Goal: Information Seeking & Learning: Find specific page/section

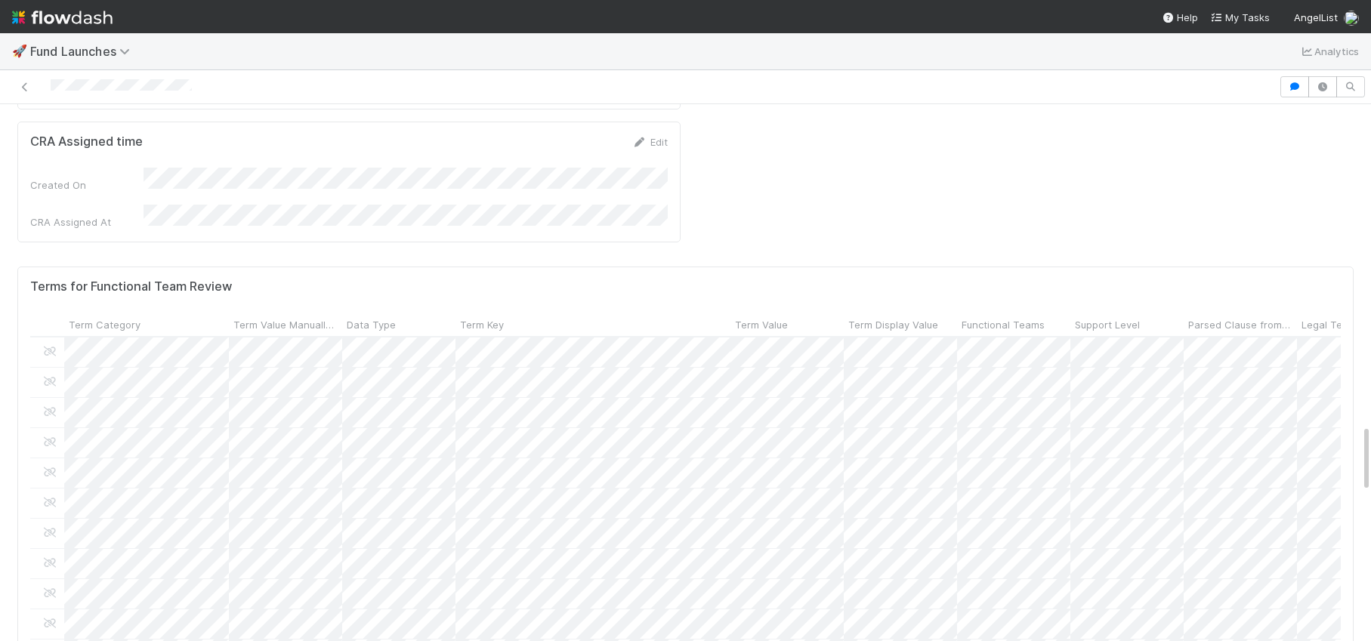
scroll to position [3672, 0]
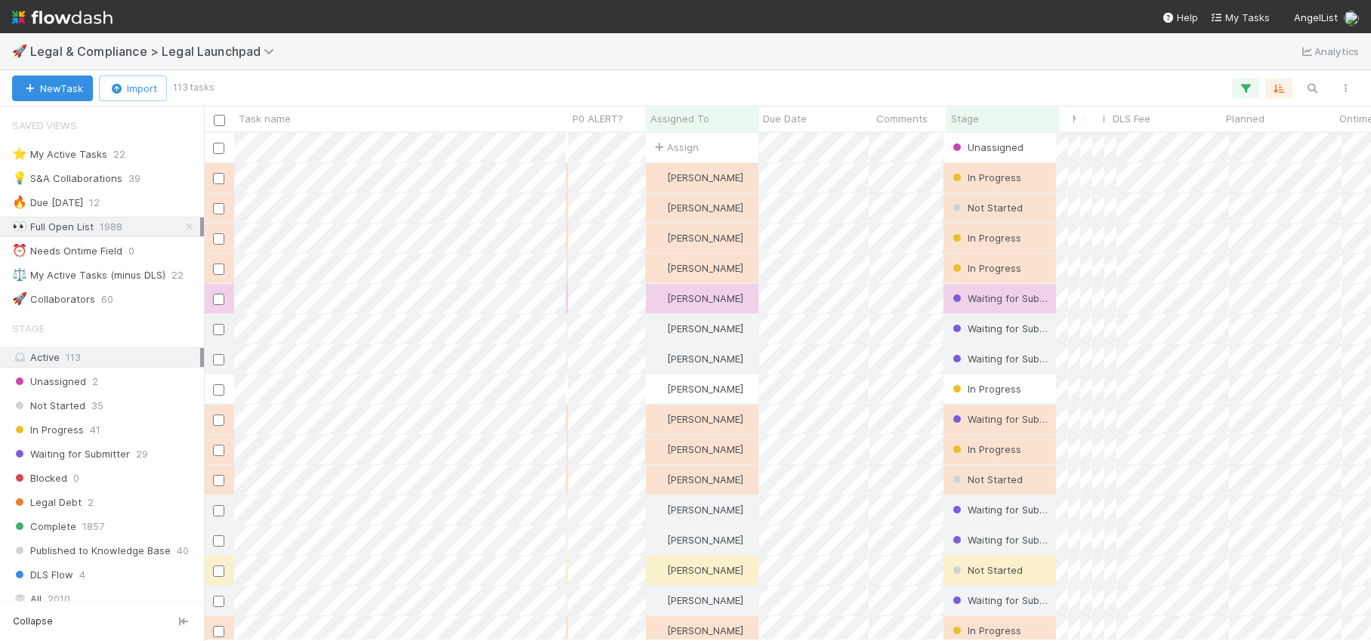
scroll to position [0, 1]
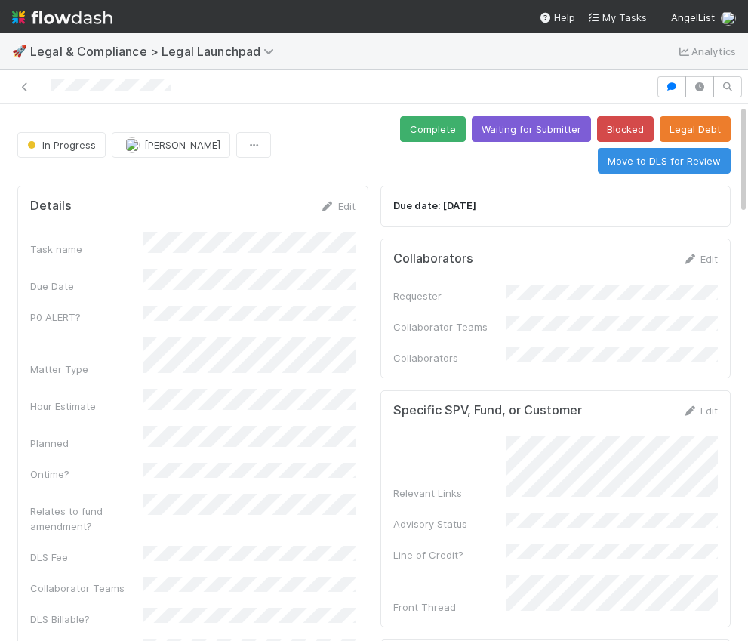
drag, startPoint x: 191, startPoint y: 85, endPoint x: 45, endPoint y: 86, distance: 145.8
click at [45, 86] on div at bounding box center [328, 86] width 644 height 21
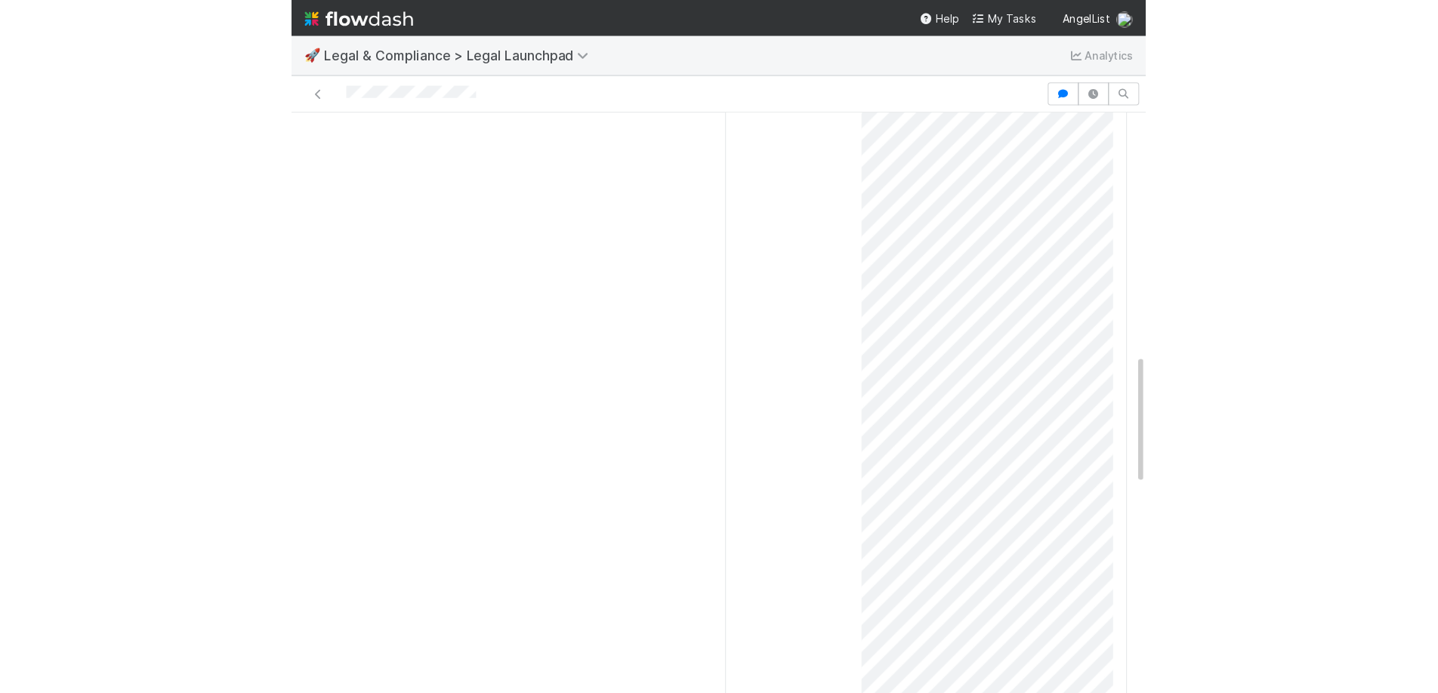
scroll to position [961, 0]
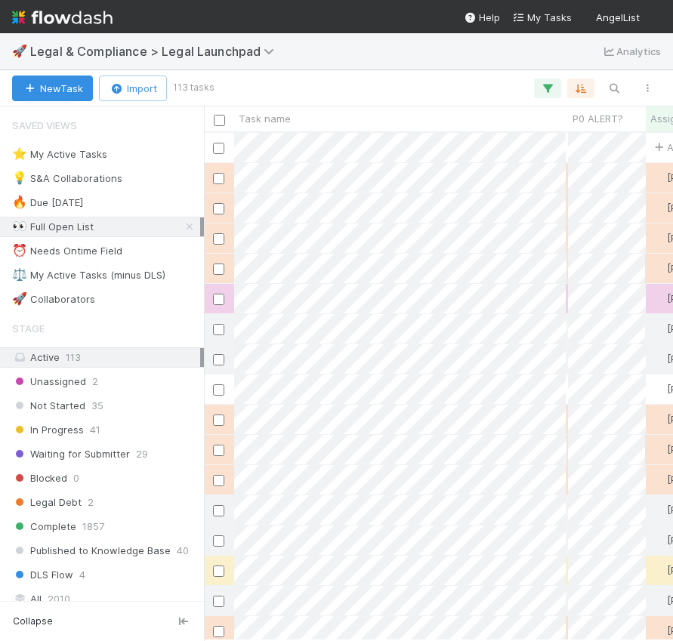
scroll to position [508, 469]
drag, startPoint x: 192, startPoint y: 230, endPoint x: 187, endPoint y: 253, distance: 23.3
click at [192, 230] on icon at bounding box center [189, 227] width 15 height 10
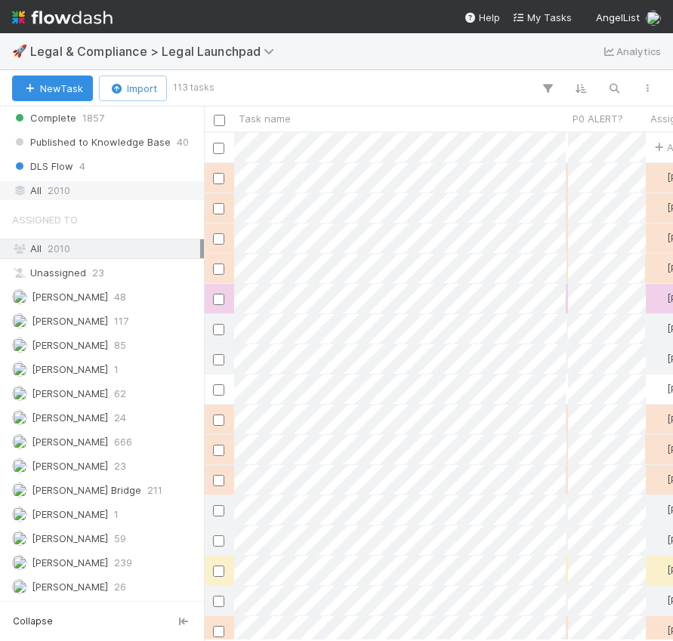
scroll to position [508, 469]
click at [83, 188] on div "All 2010" at bounding box center [106, 190] width 188 height 19
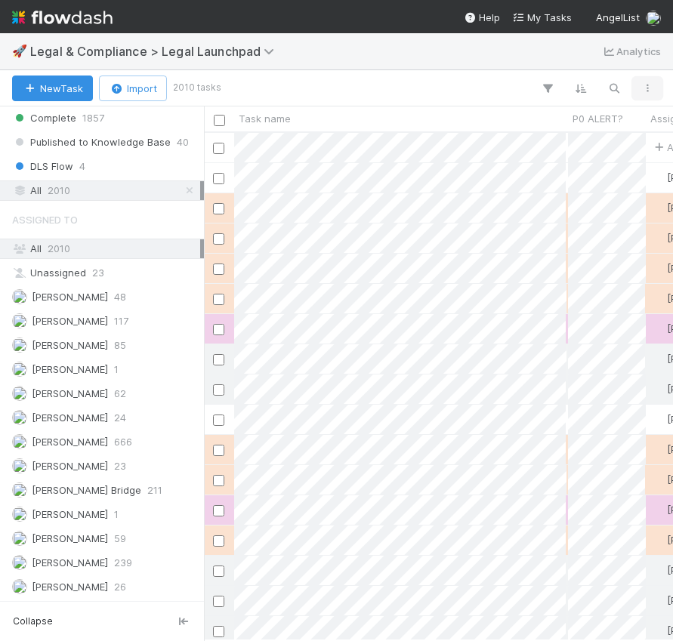
click at [645, 85] on icon "button" at bounding box center [647, 88] width 15 height 9
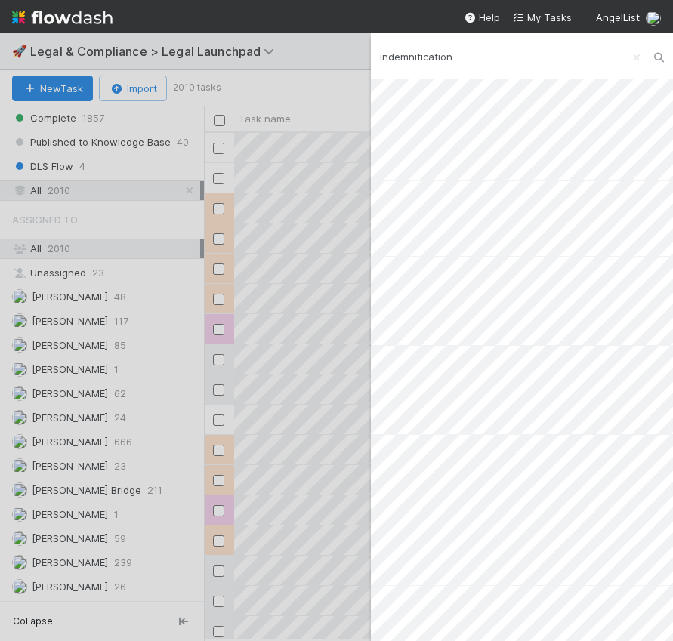
type input "indemnification"
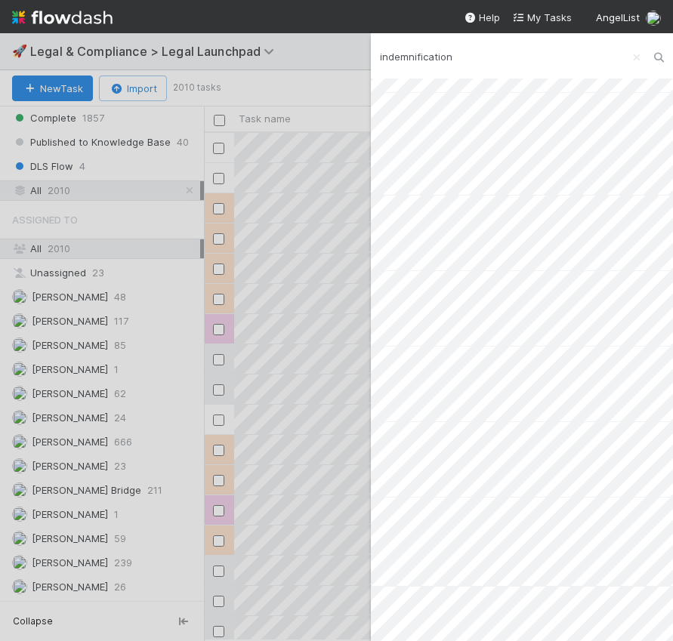
scroll to position [964, 0]
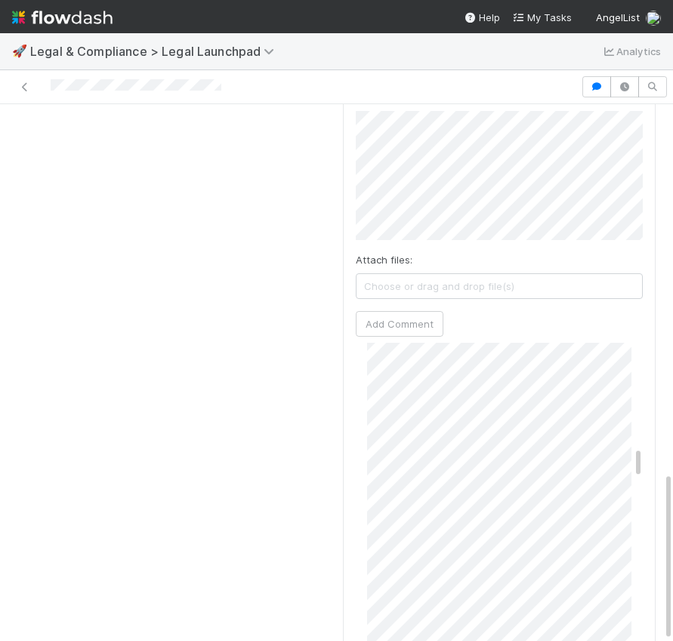
scroll to position [0, 5]
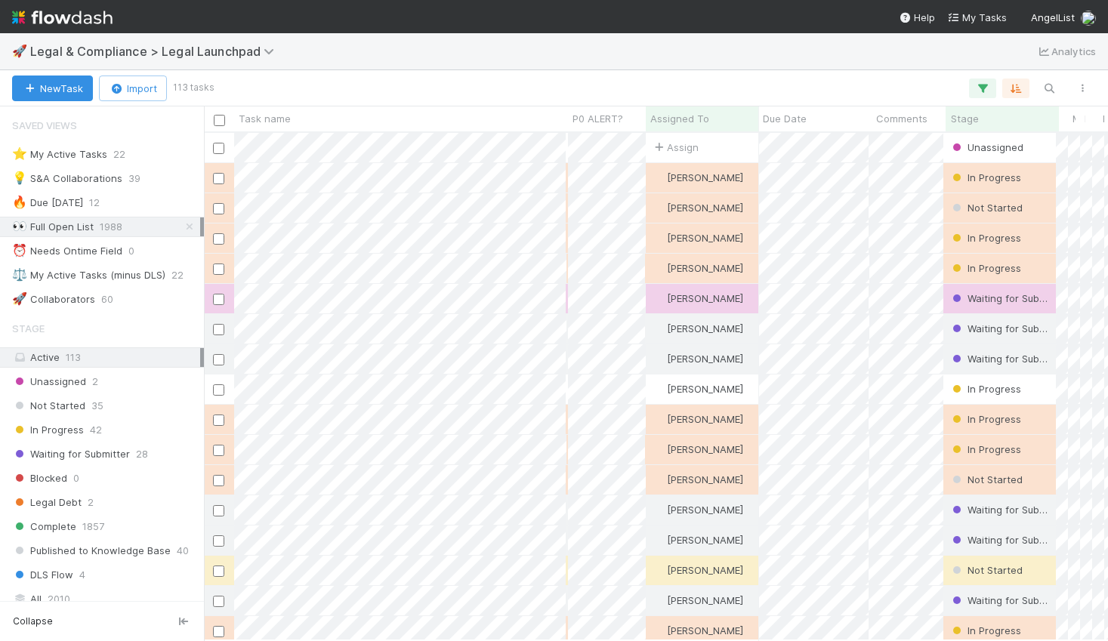
scroll to position [0, 1]
drag, startPoint x: 187, startPoint y: 226, endPoint x: 140, endPoint y: 275, distance: 68.4
click at [187, 225] on icon at bounding box center [189, 227] width 15 height 10
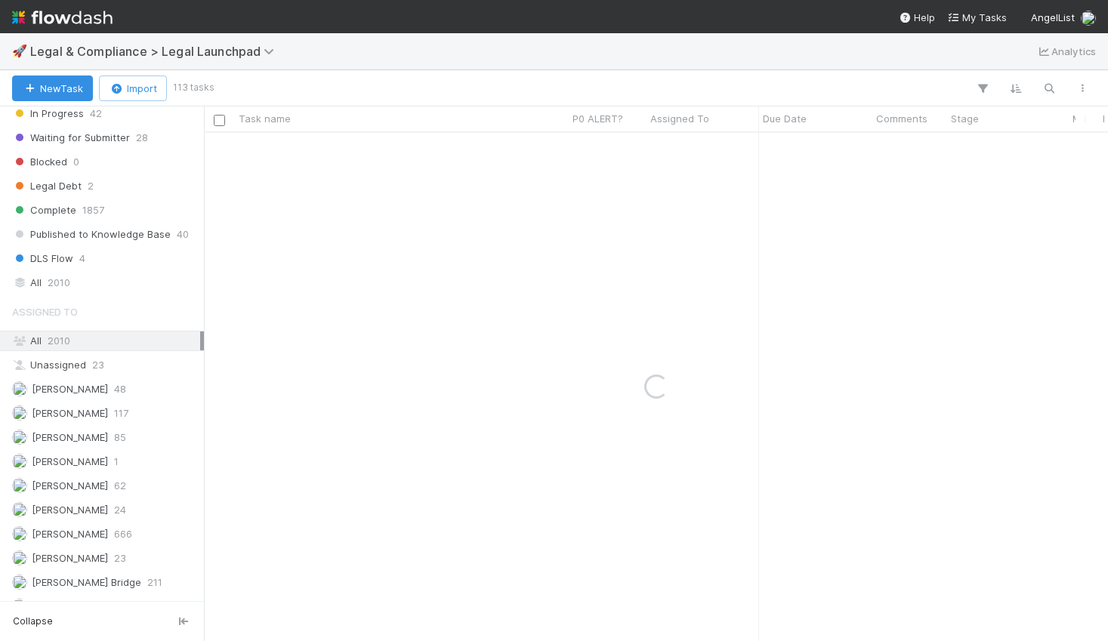
scroll to position [318, 0]
click at [97, 270] on div "Stage Active 113 Unassigned 2 Not Started 35 In Progress 42 Waiting for Submitt…" at bounding box center [102, 143] width 204 height 296
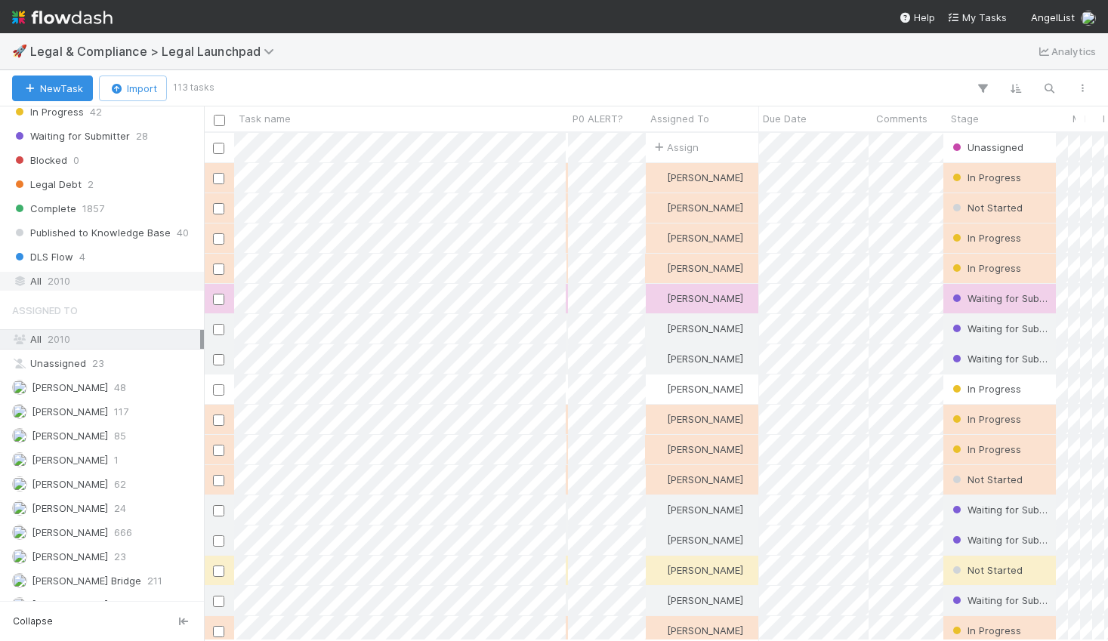
scroll to position [508, 904]
click at [97, 276] on div "All 2010" at bounding box center [106, 281] width 188 height 19
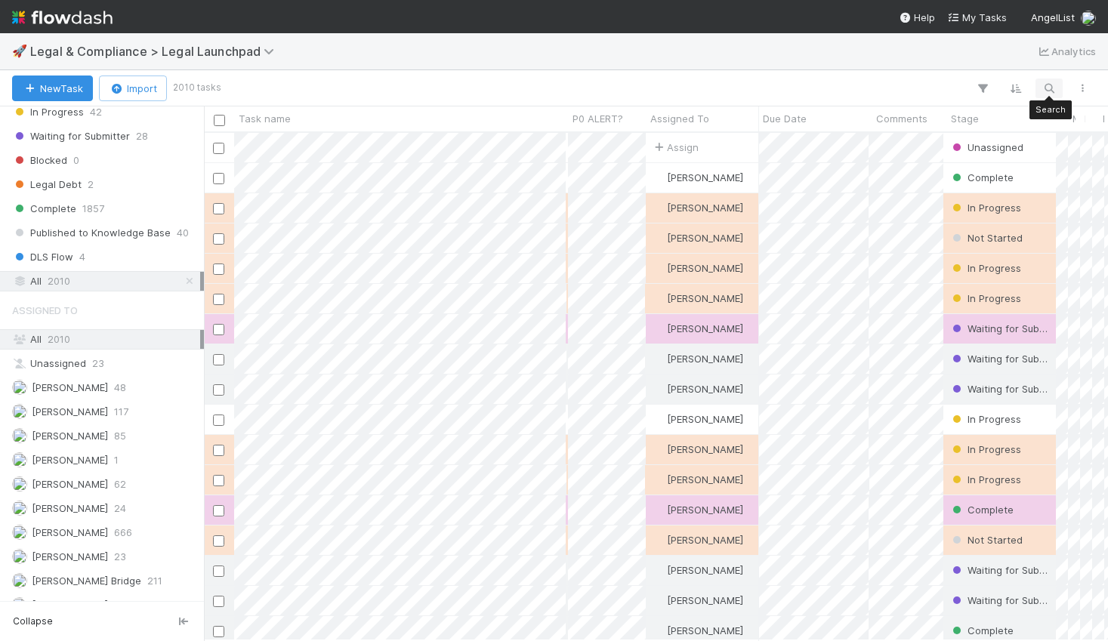
scroll to position [508, 904]
click at [1046, 86] on icon "button" at bounding box center [1049, 89] width 15 height 14
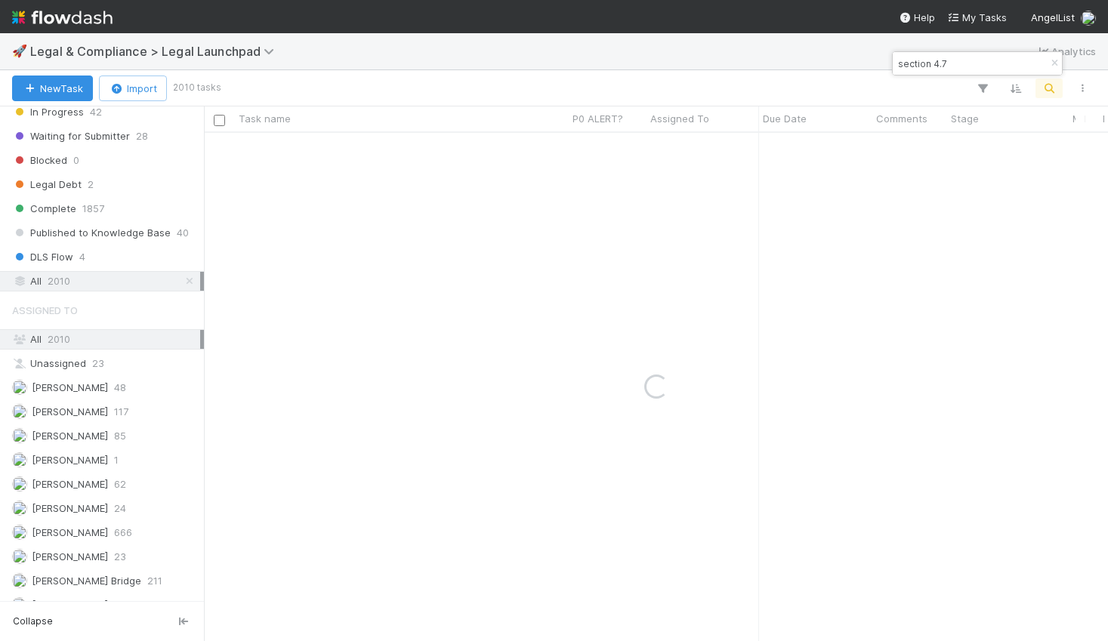
type input "section 4.7"
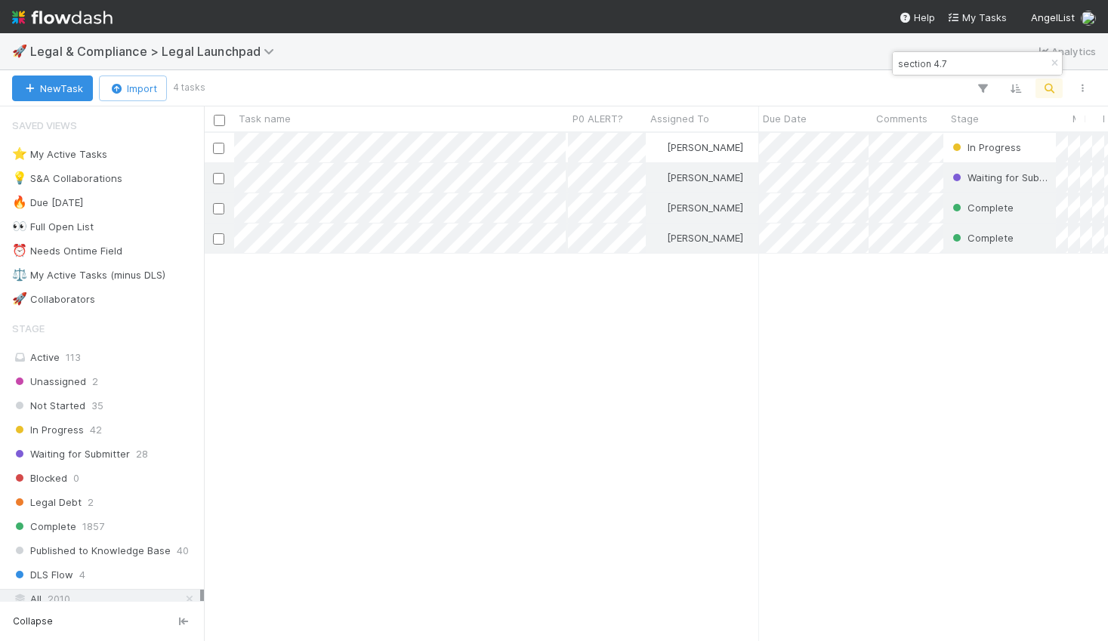
scroll to position [508, 904]
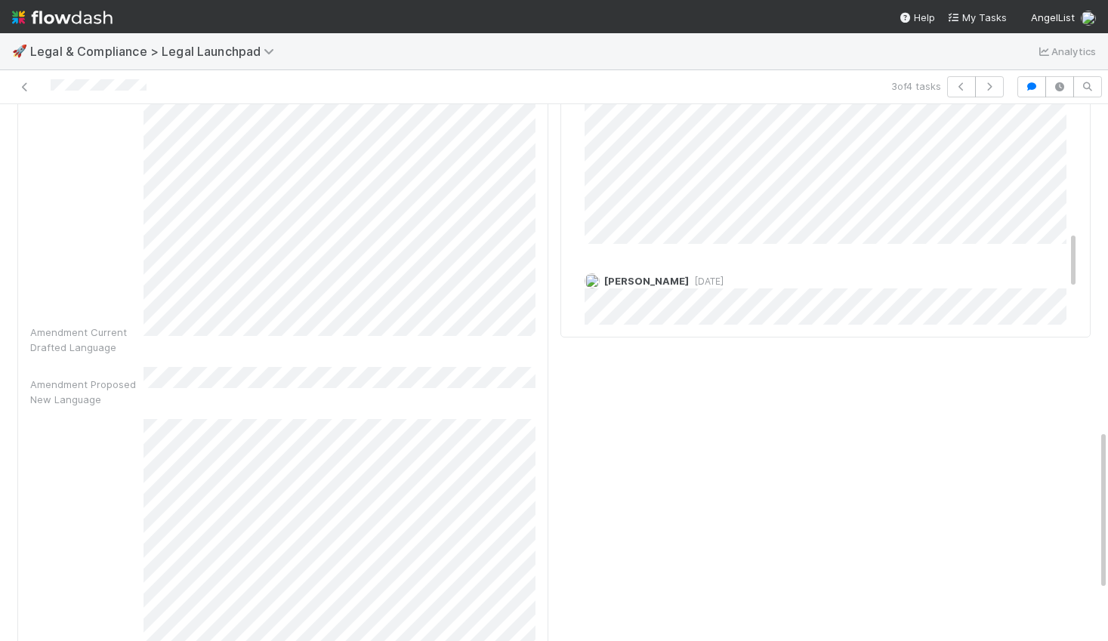
scroll to position [1106, 0]
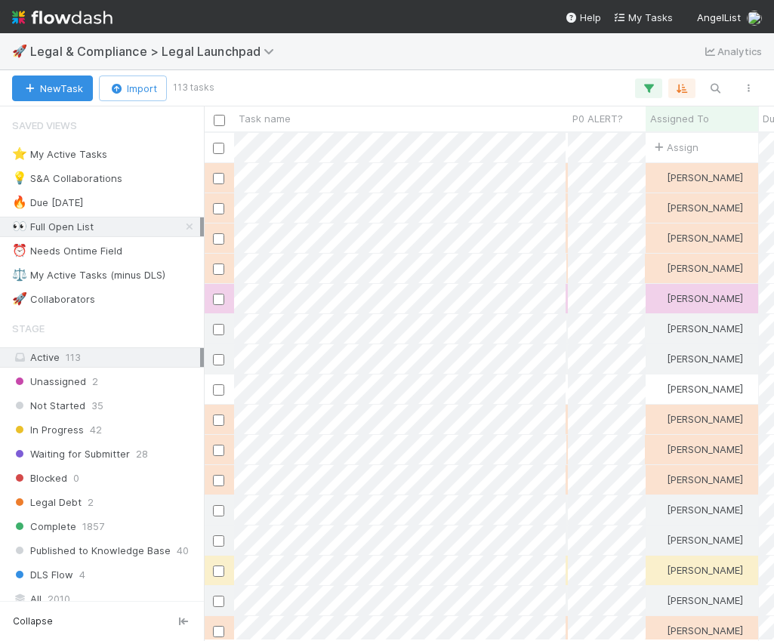
scroll to position [508, 570]
click at [124, 156] on div "⭐ My Active Tasks 22" at bounding box center [106, 154] width 188 height 19
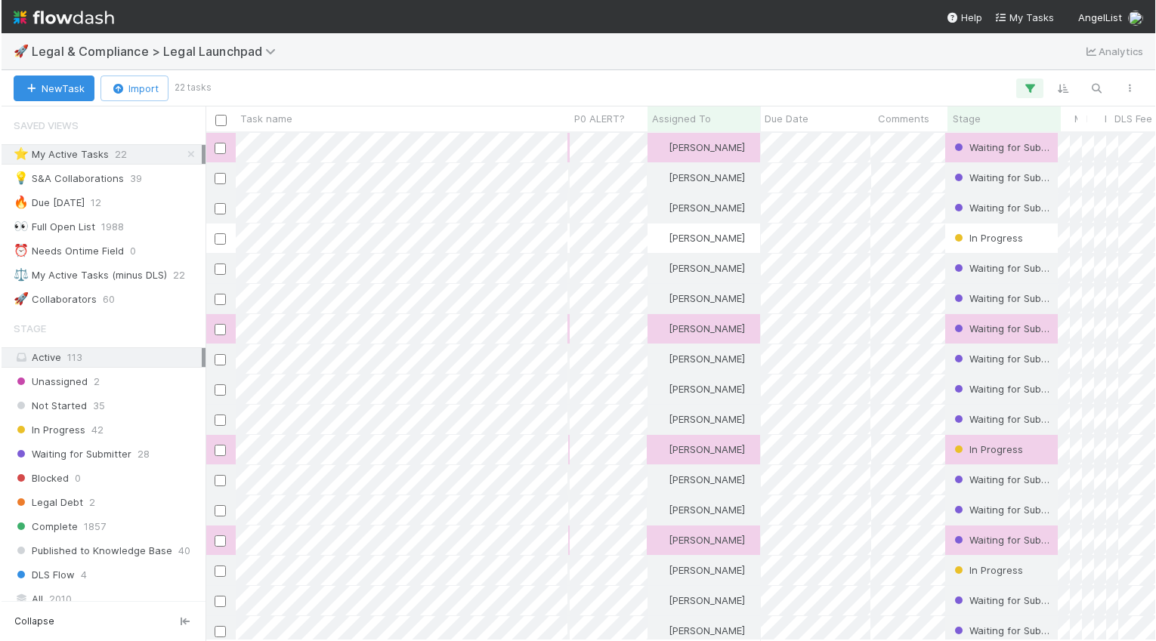
scroll to position [508, 952]
click at [773, 118] on div "Stage" at bounding box center [1003, 118] width 104 height 15
click at [773, 143] on div "Sort First → Last" at bounding box center [1038, 147] width 172 height 23
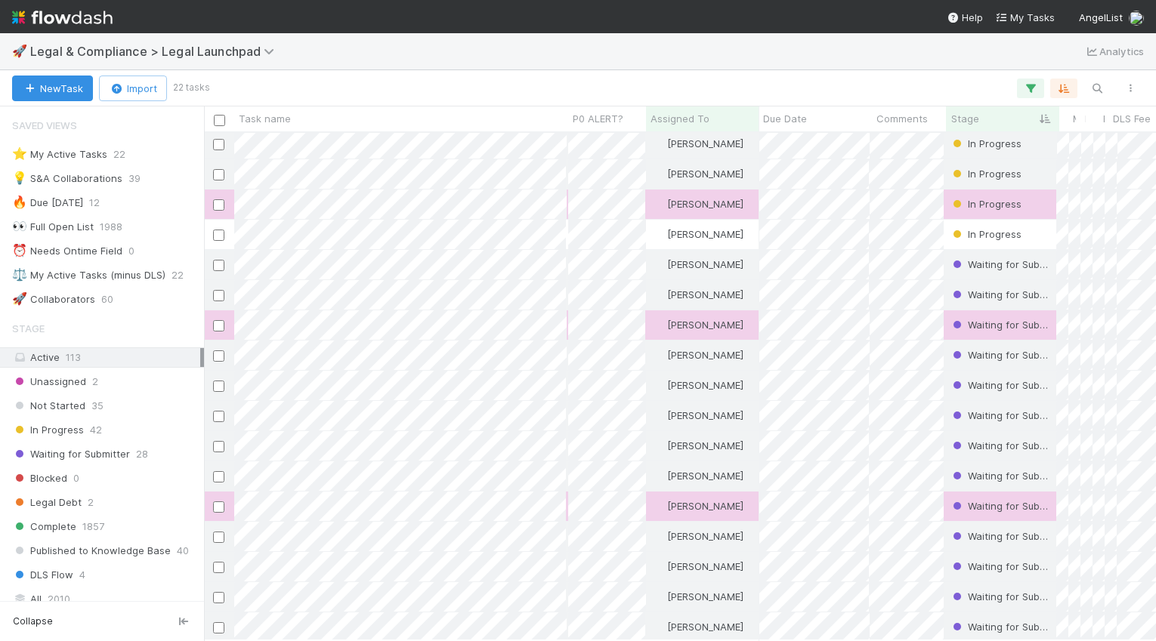
scroll to position [158, 0]
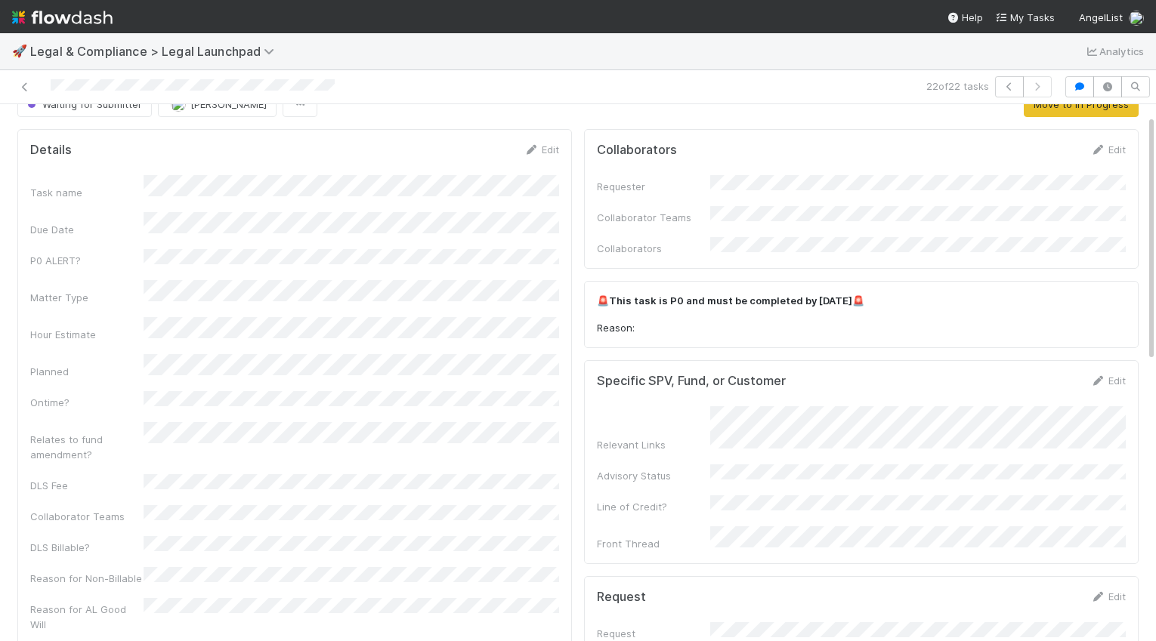
scroll to position [22, 0]
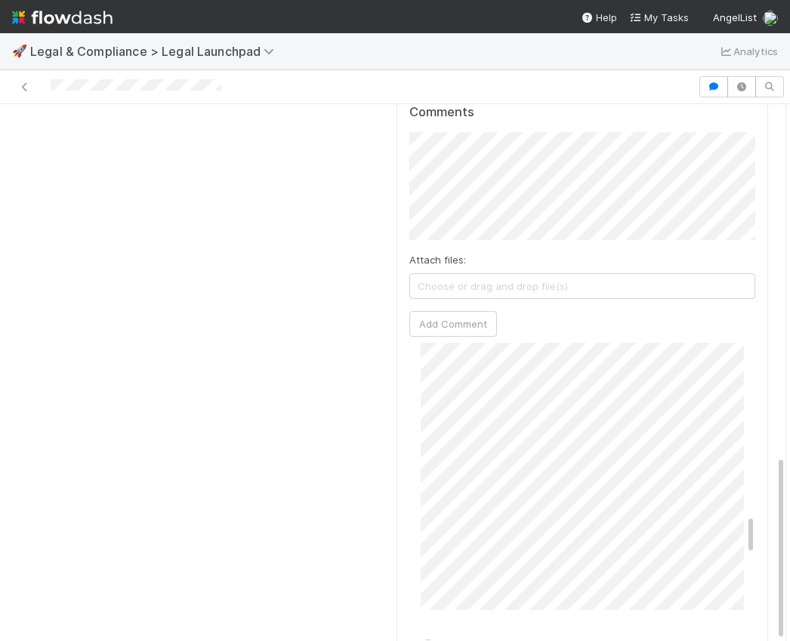
scroll to position [0, 2]
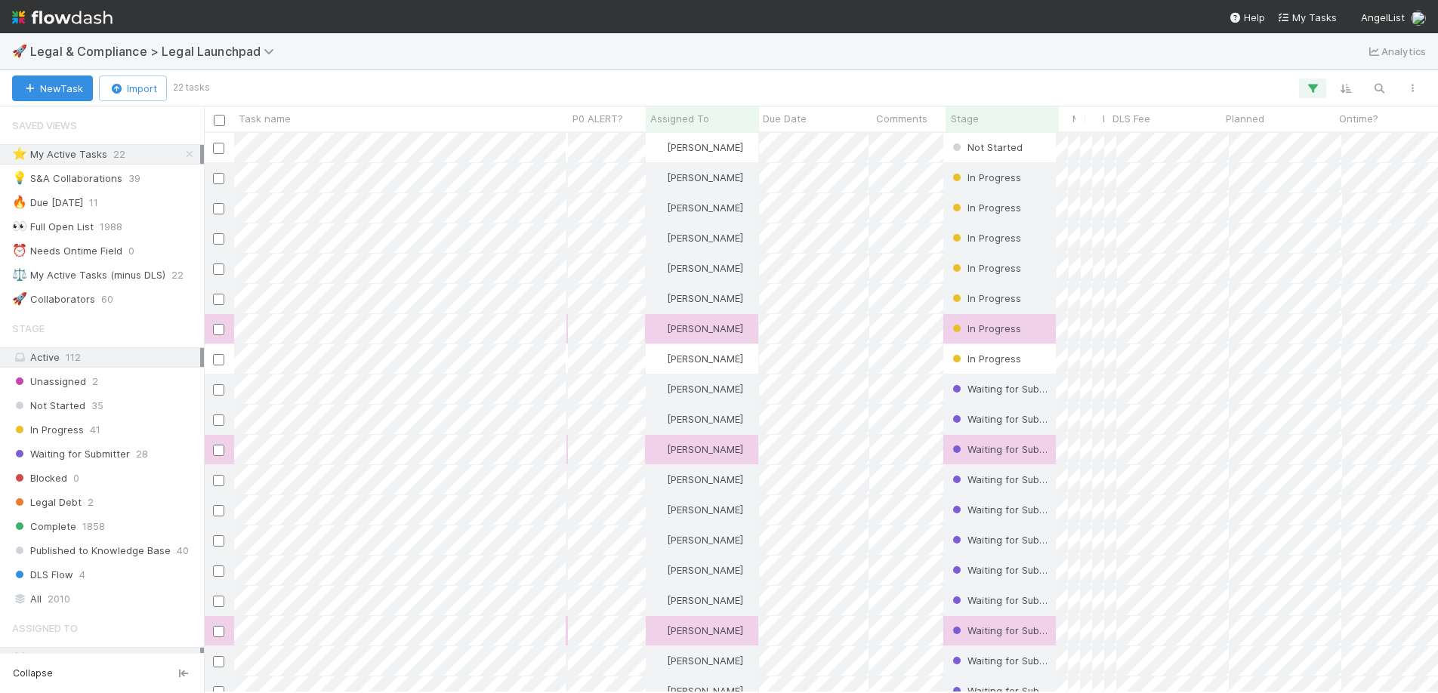
scroll to position [560, 1234]
click at [78, 379] on span "Unassigned" at bounding box center [49, 381] width 74 height 19
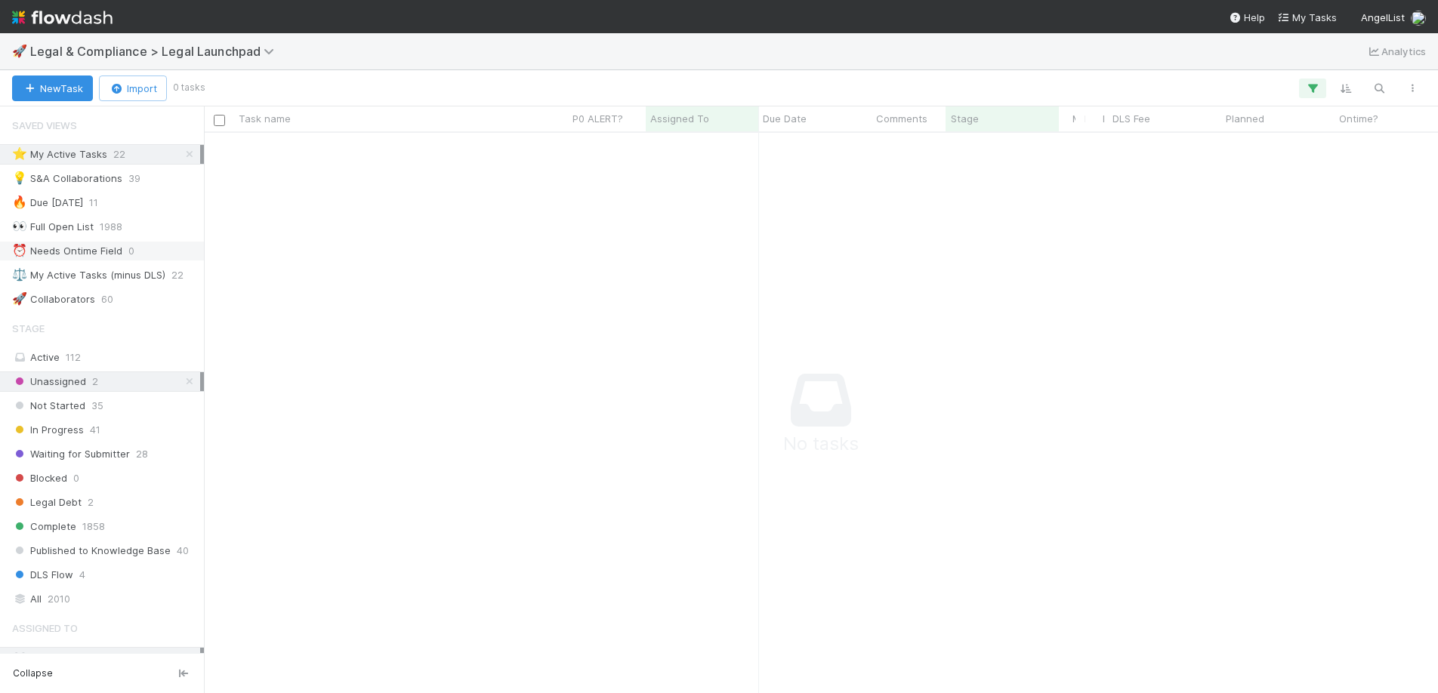
scroll to position [560, 1234]
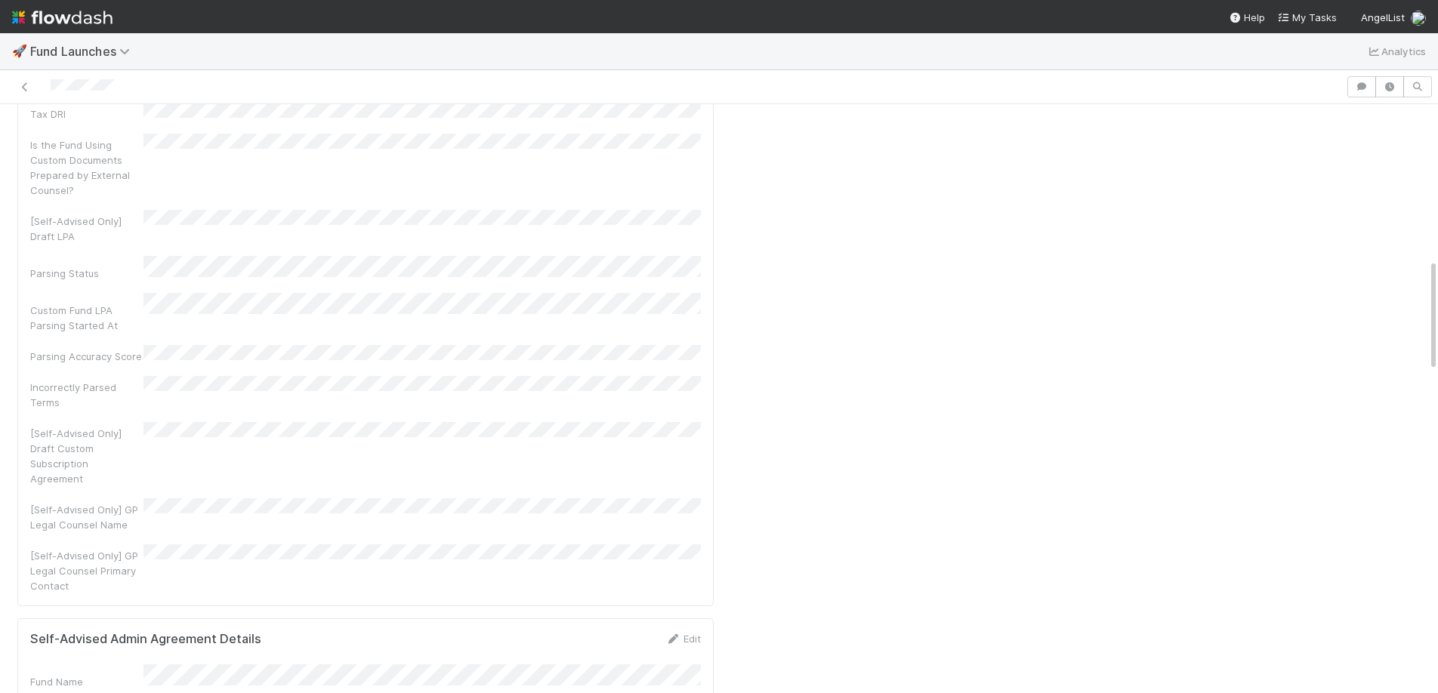
scroll to position [695, 0]
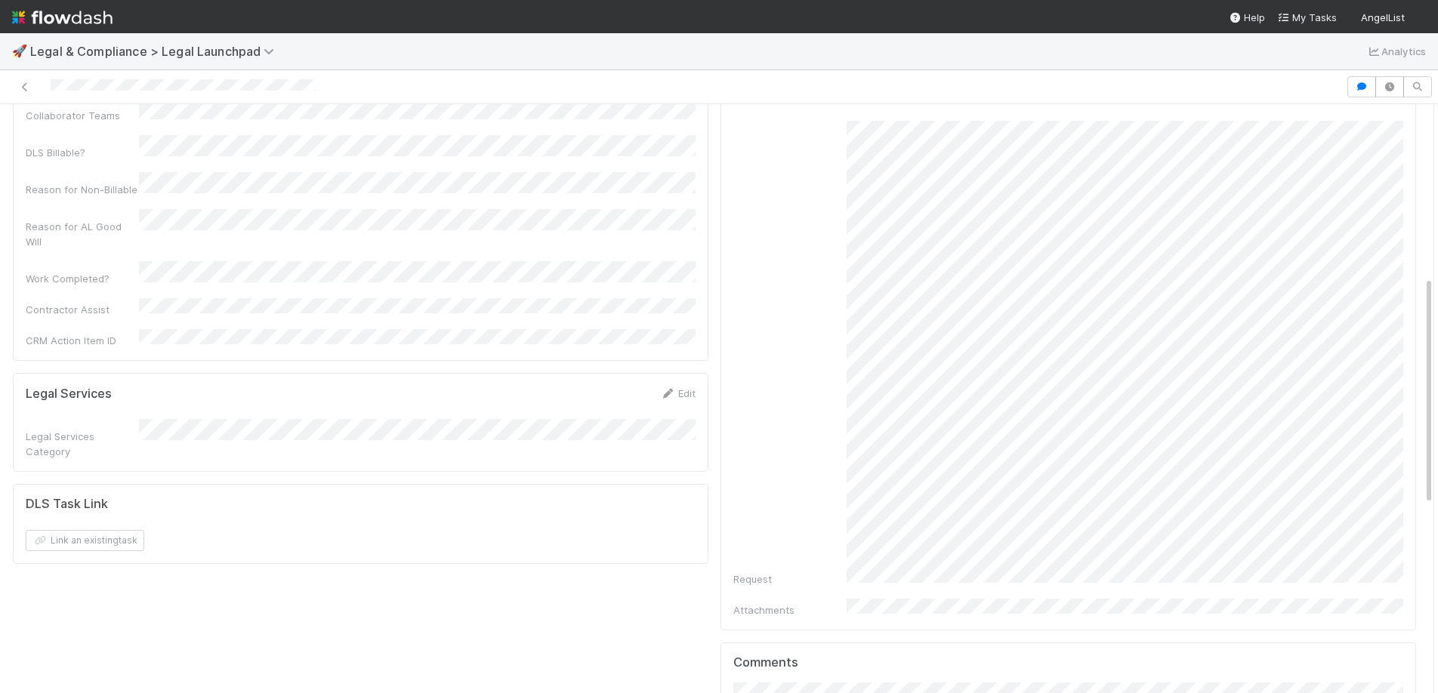
scroll to position [359, 0]
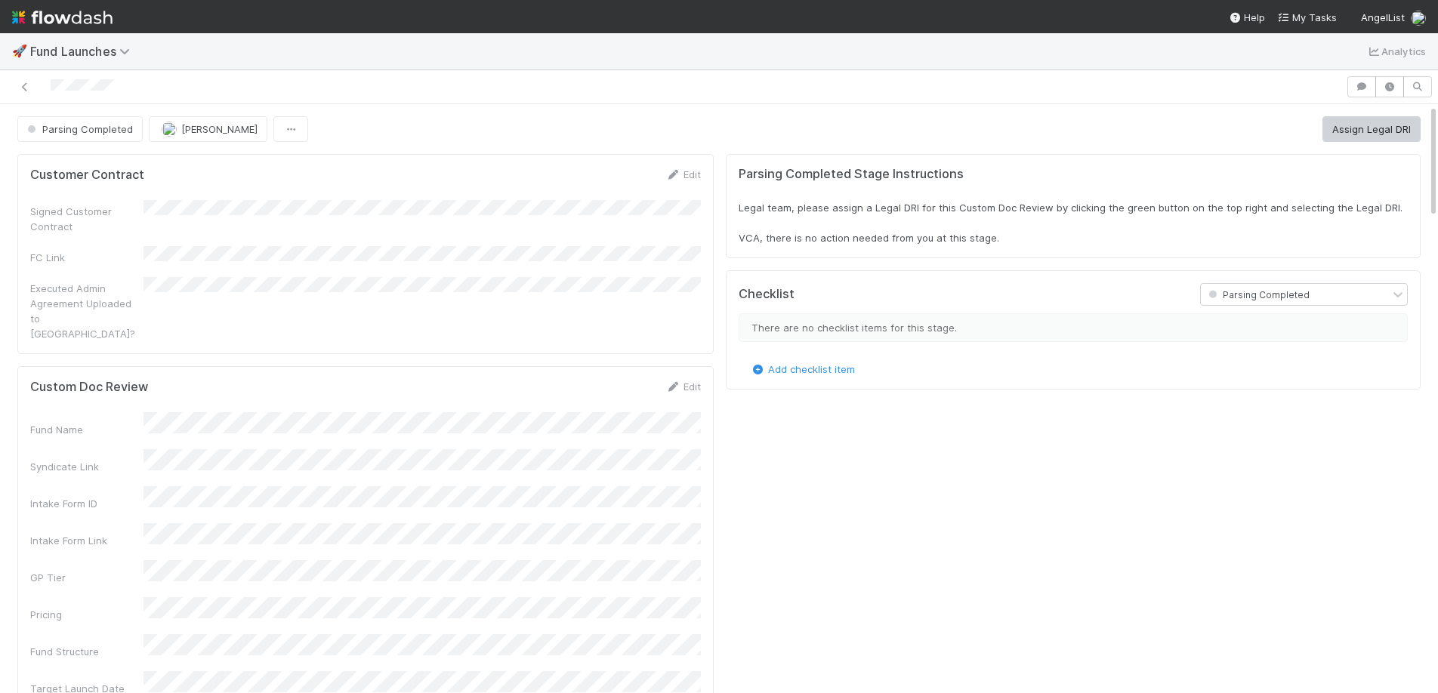
scroll to position [307, 1378]
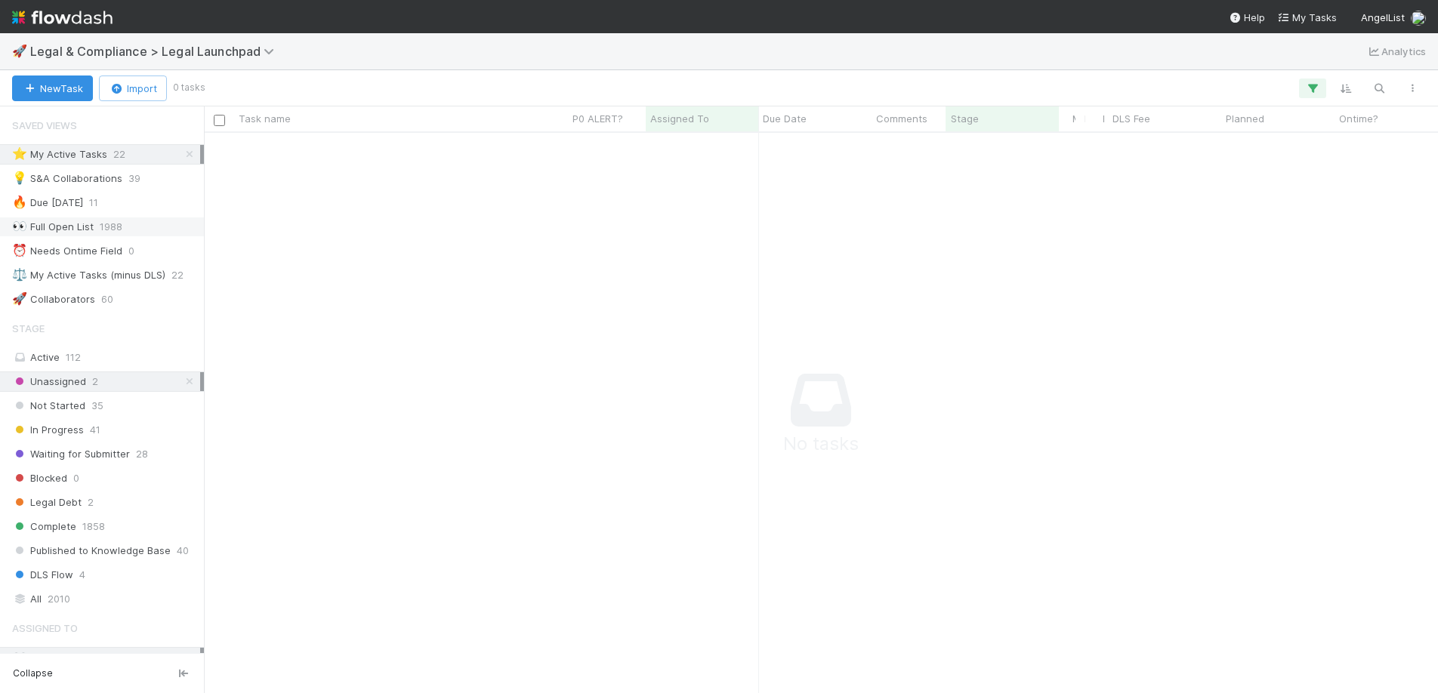
scroll to position [560, 1234]
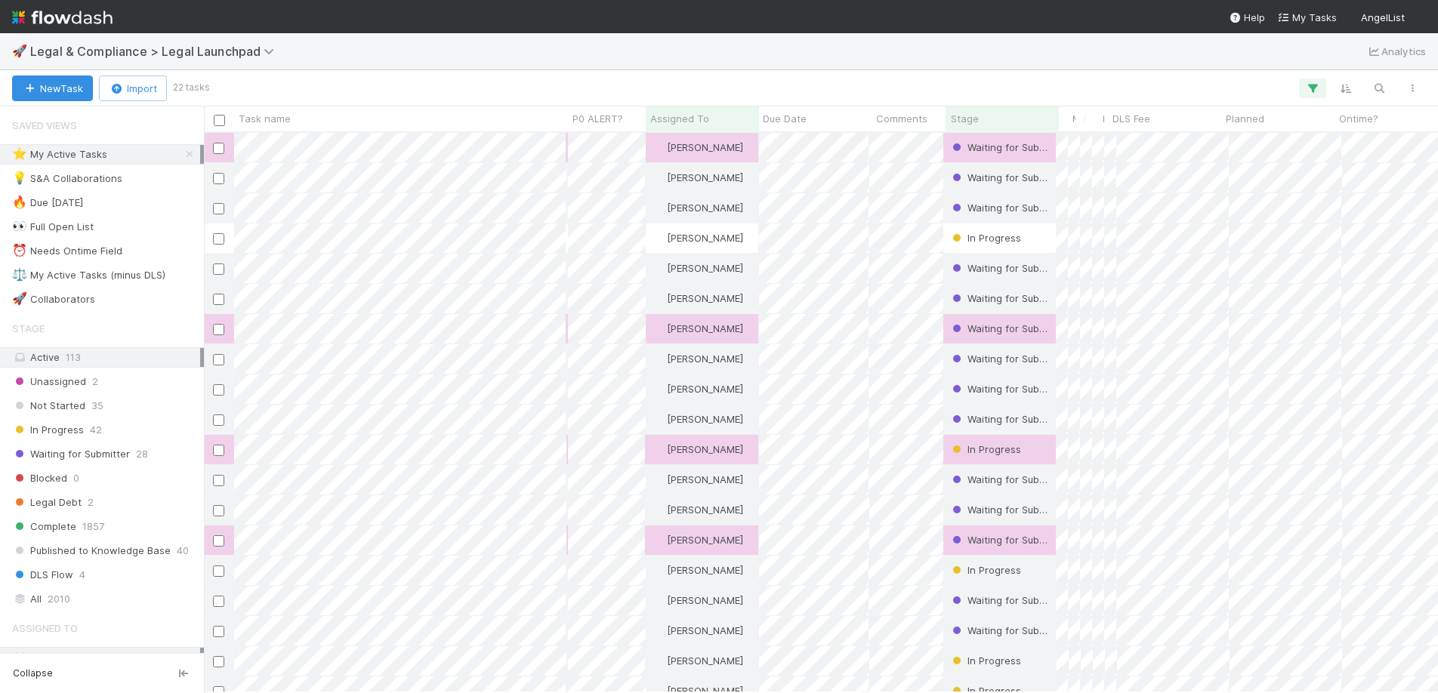
scroll to position [560, 1234]
click at [96, 230] on div "👀 Full Open List 1988" at bounding box center [106, 227] width 188 height 19
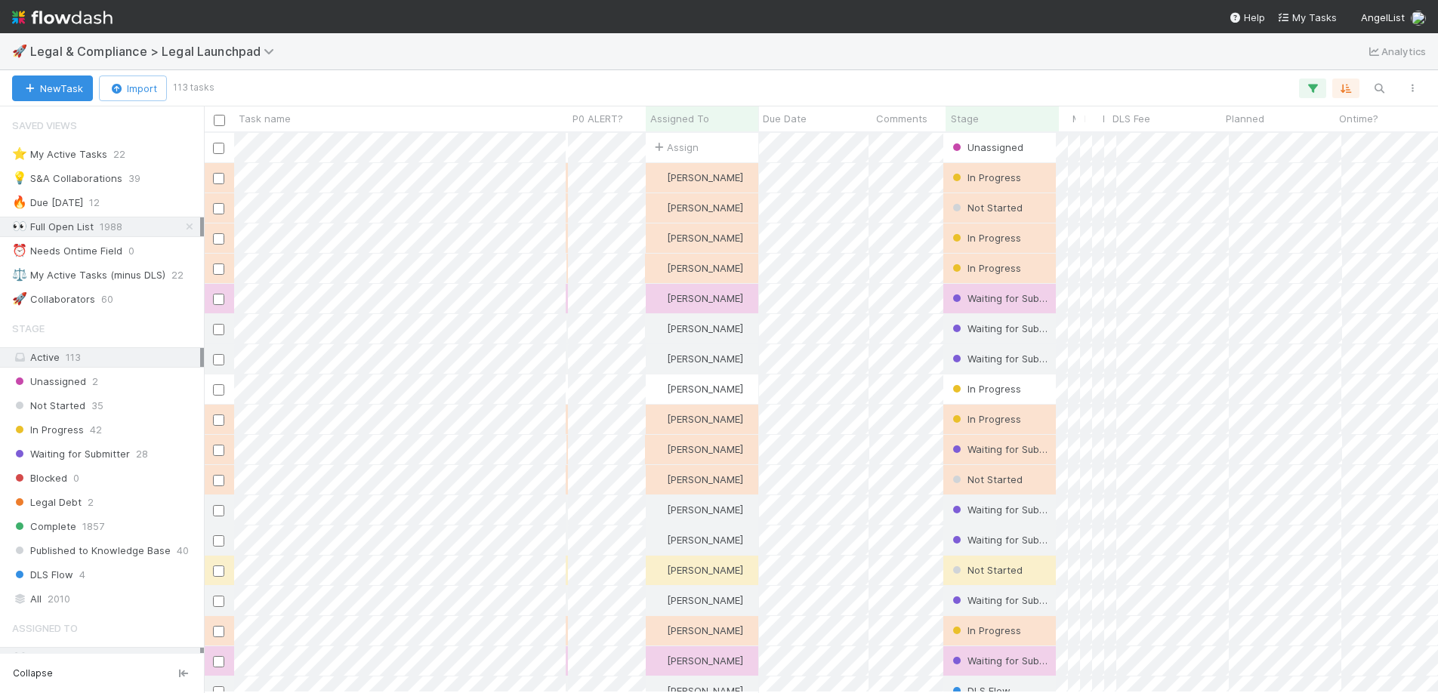
scroll to position [560, 1234]
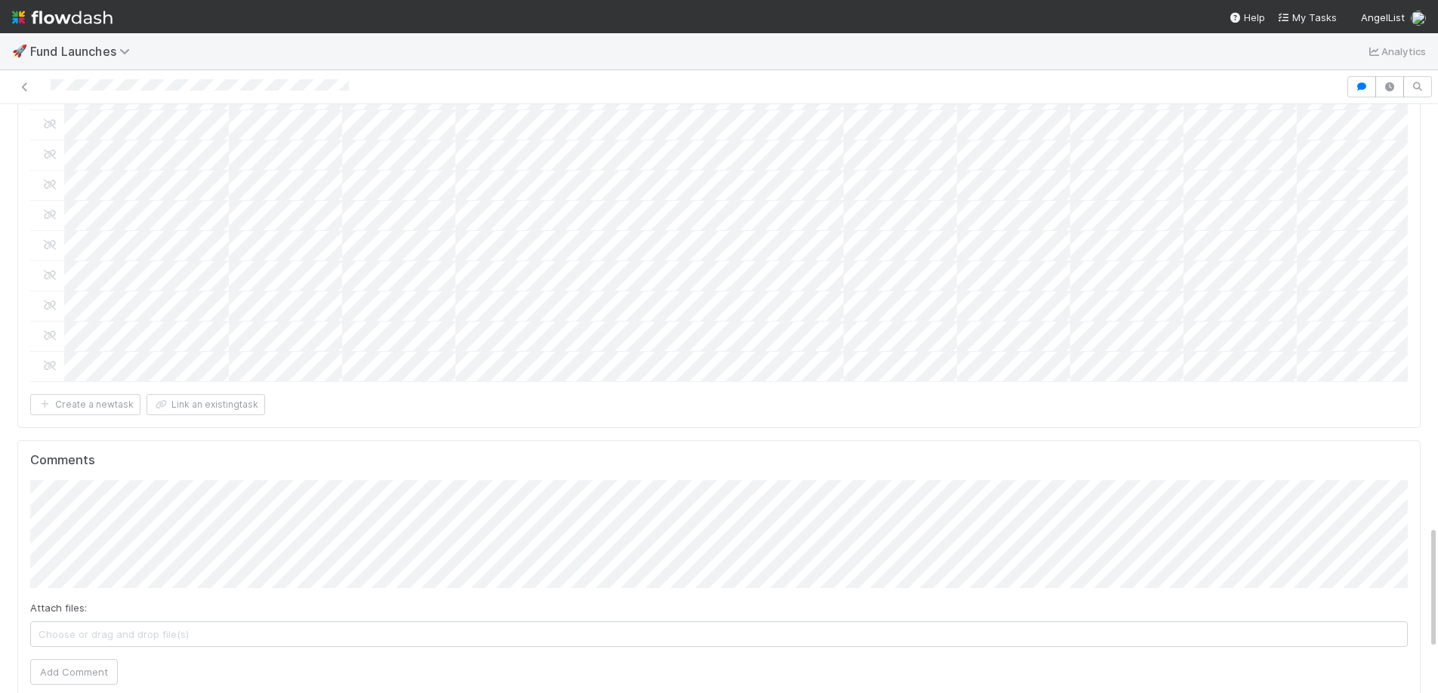
scroll to position [2208, 0]
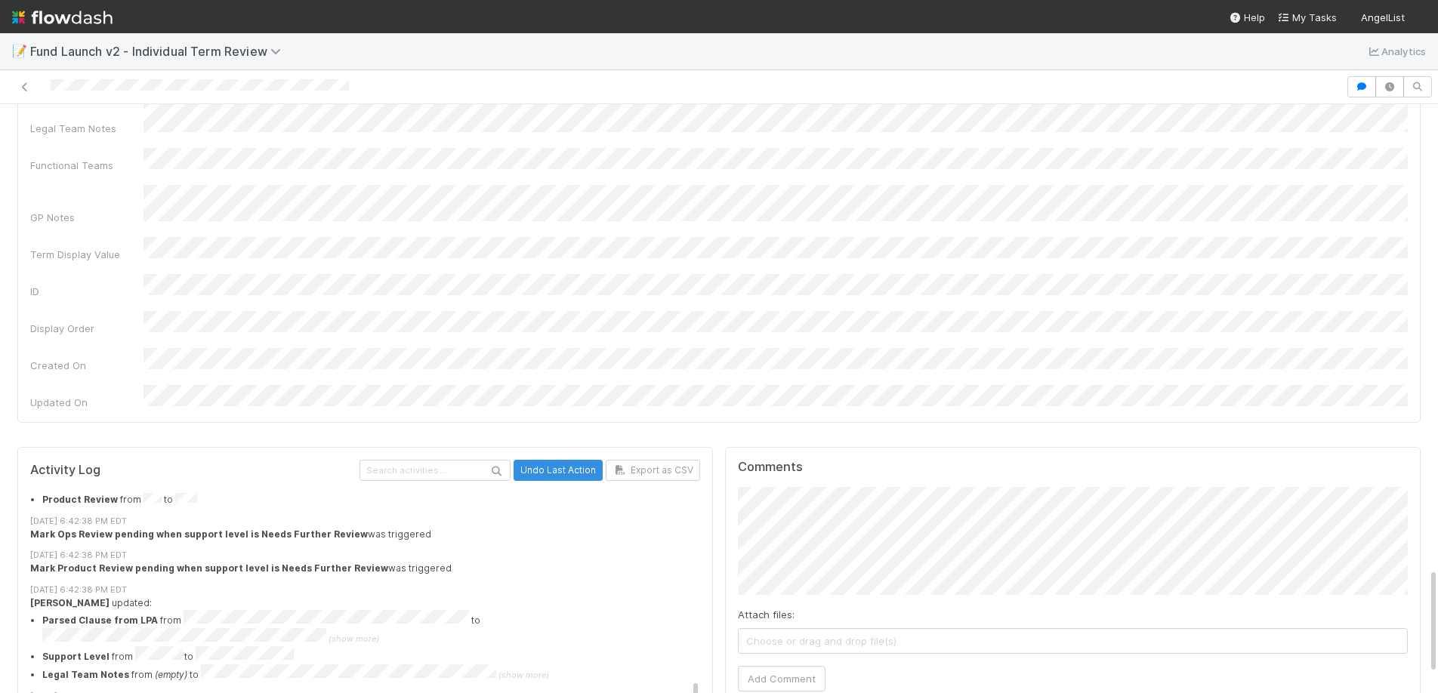
scroll to position [2681, 0]
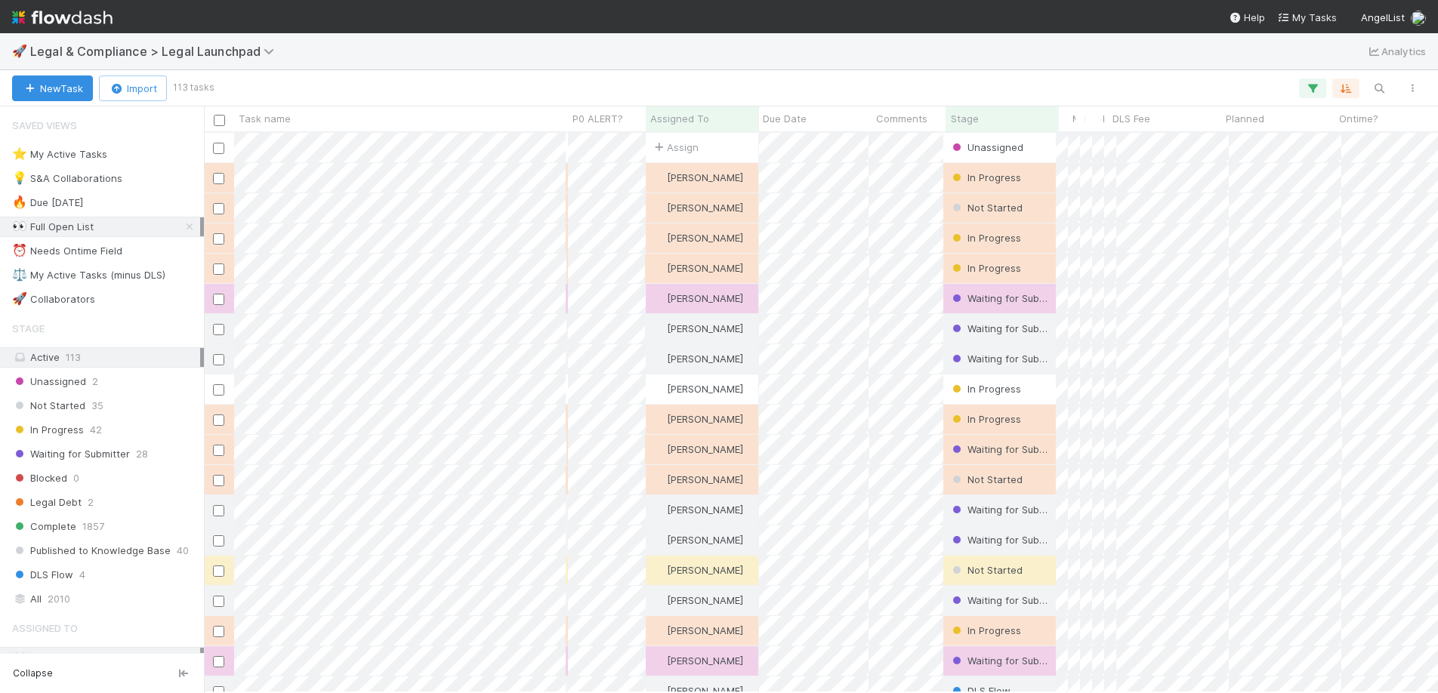
scroll to position [560, 1234]
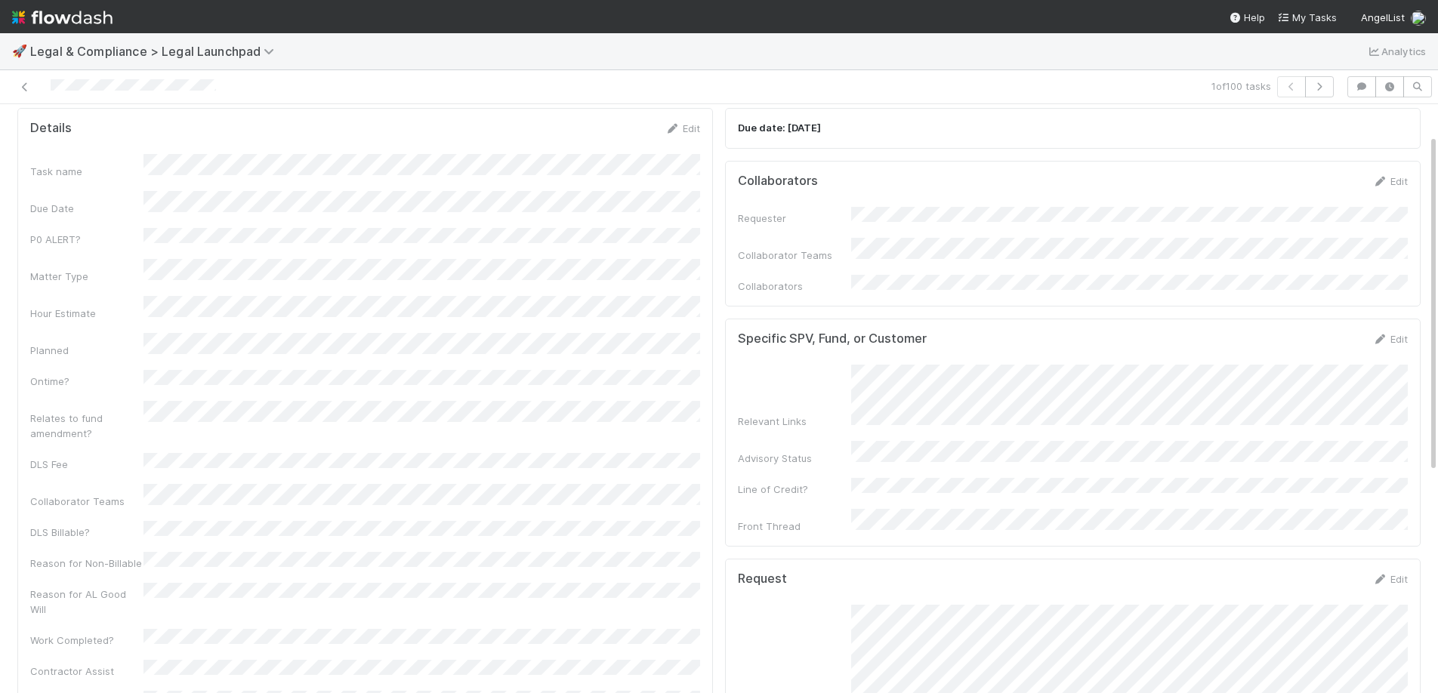
scroll to position [54, 0]
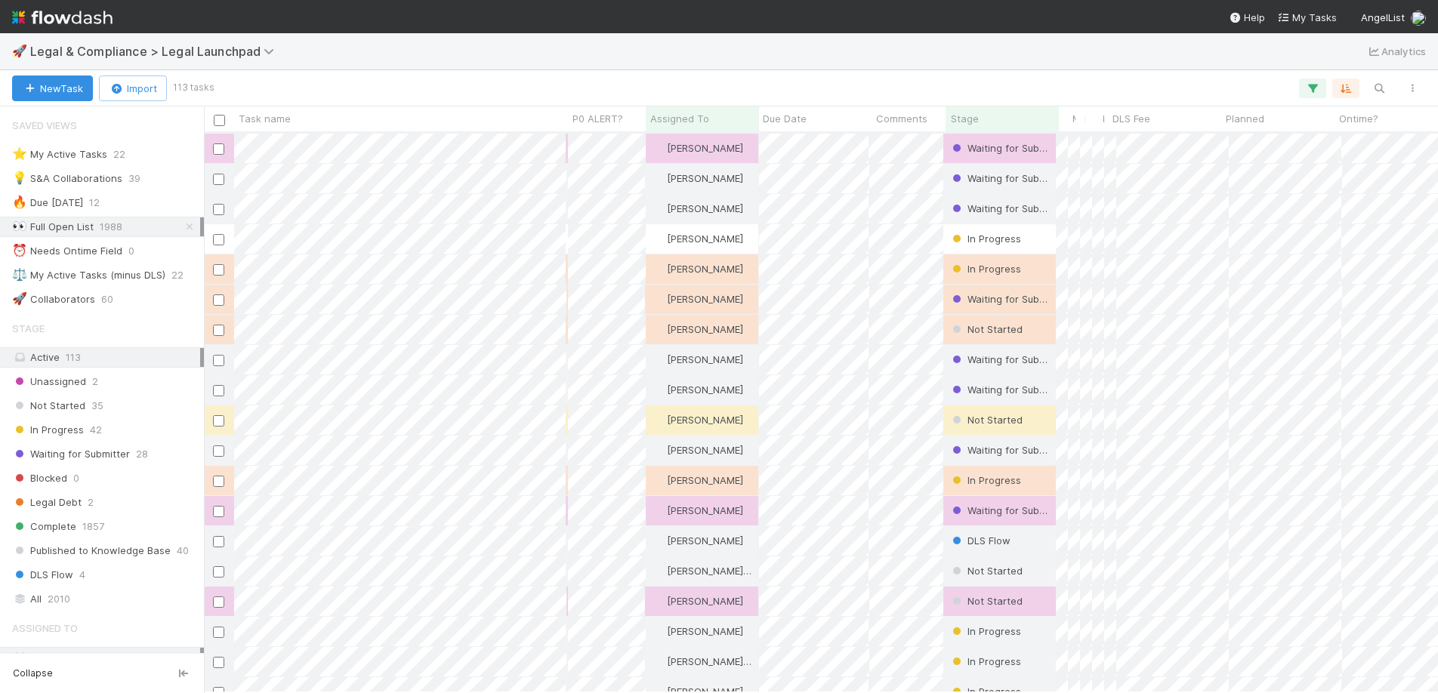
scroll to position [156, 0]
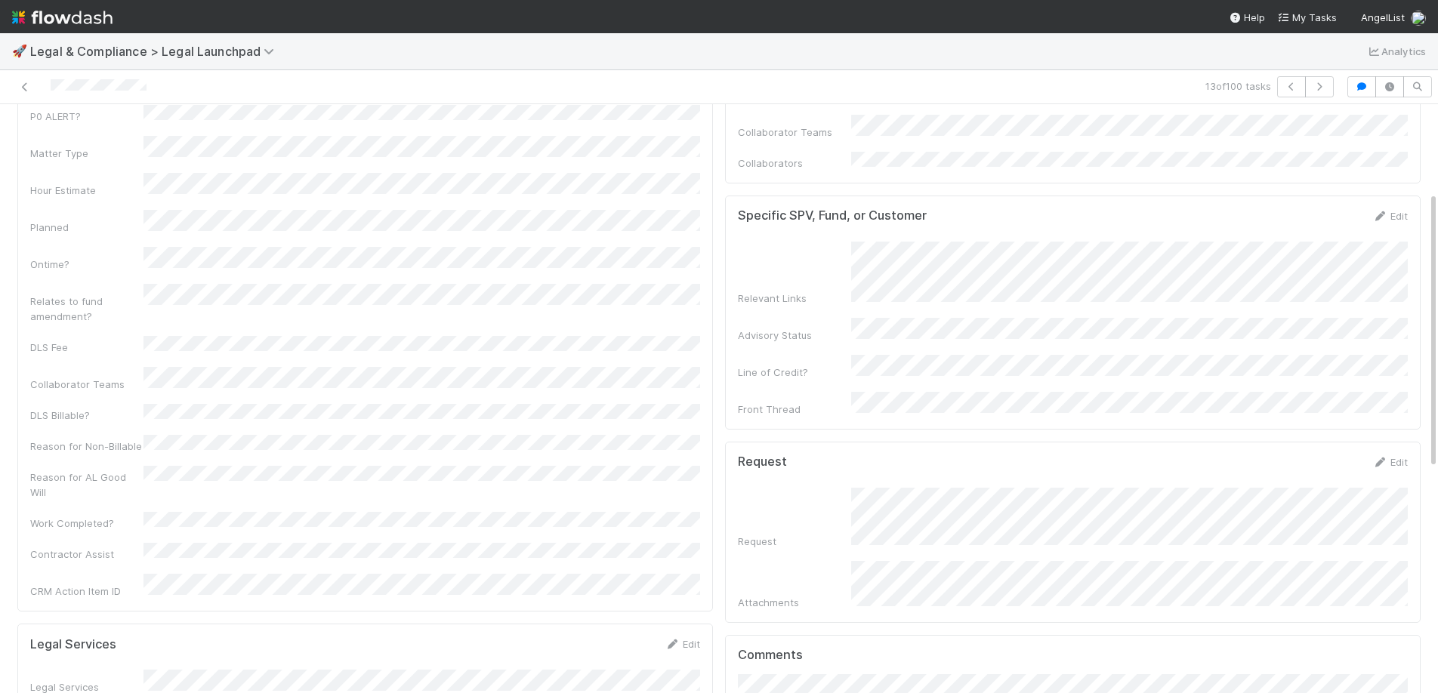
scroll to position [163, 0]
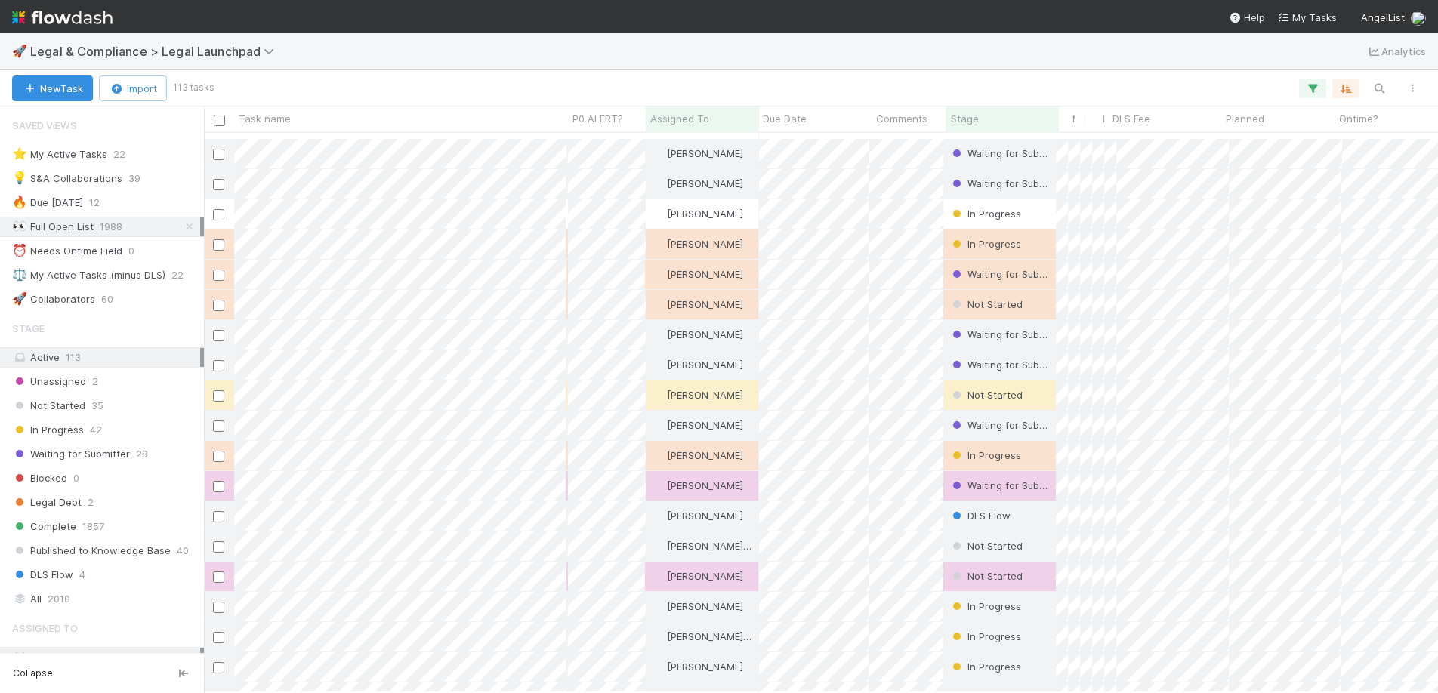
scroll to position [267, 0]
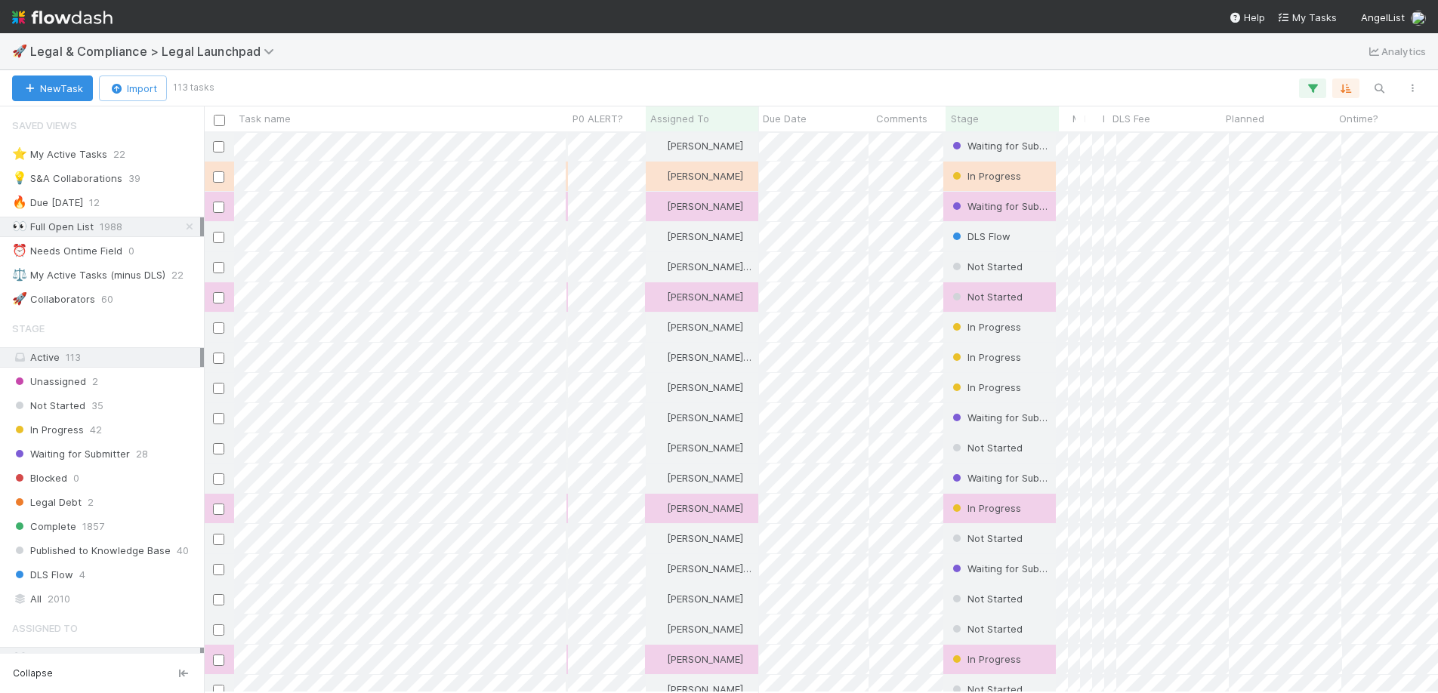
scroll to position [465, 0]
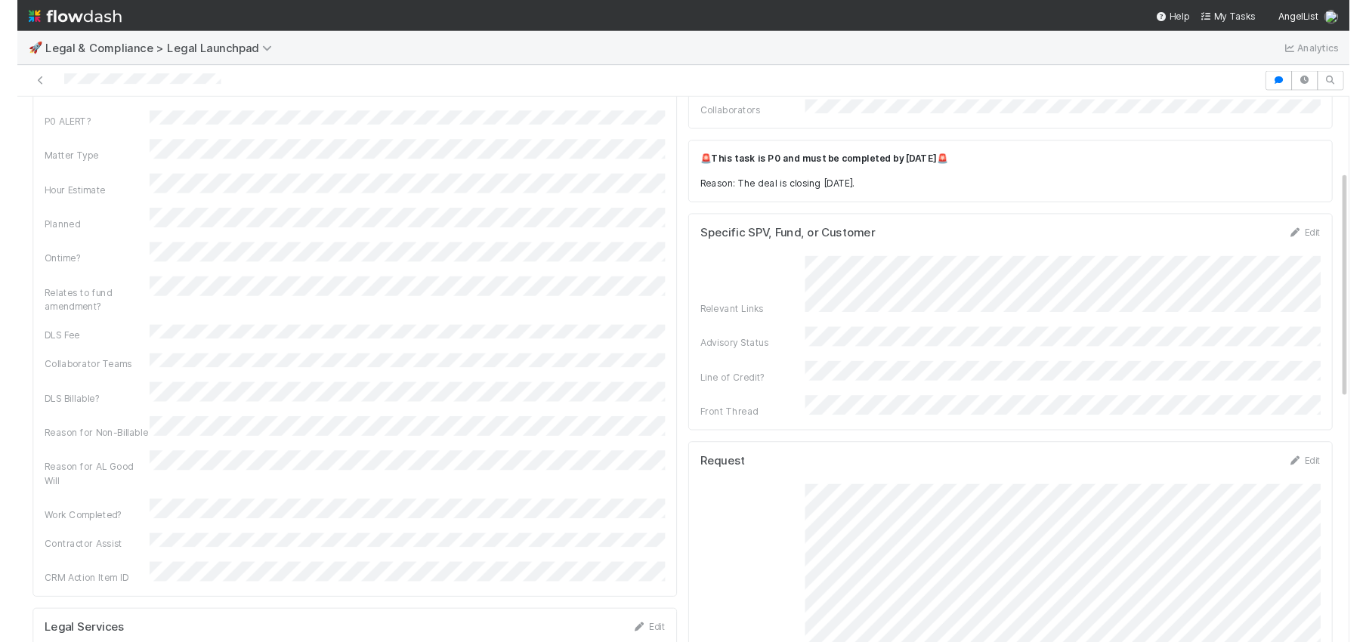
scroll to position [154, 0]
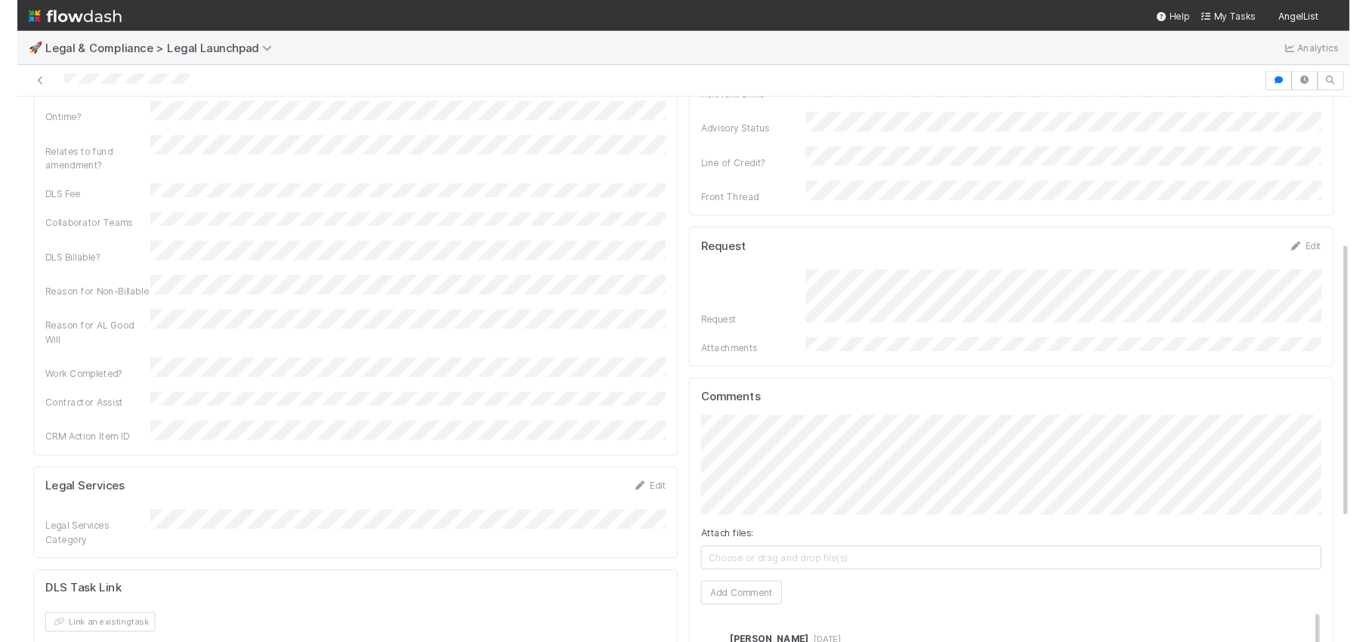
scroll to position [206, 0]
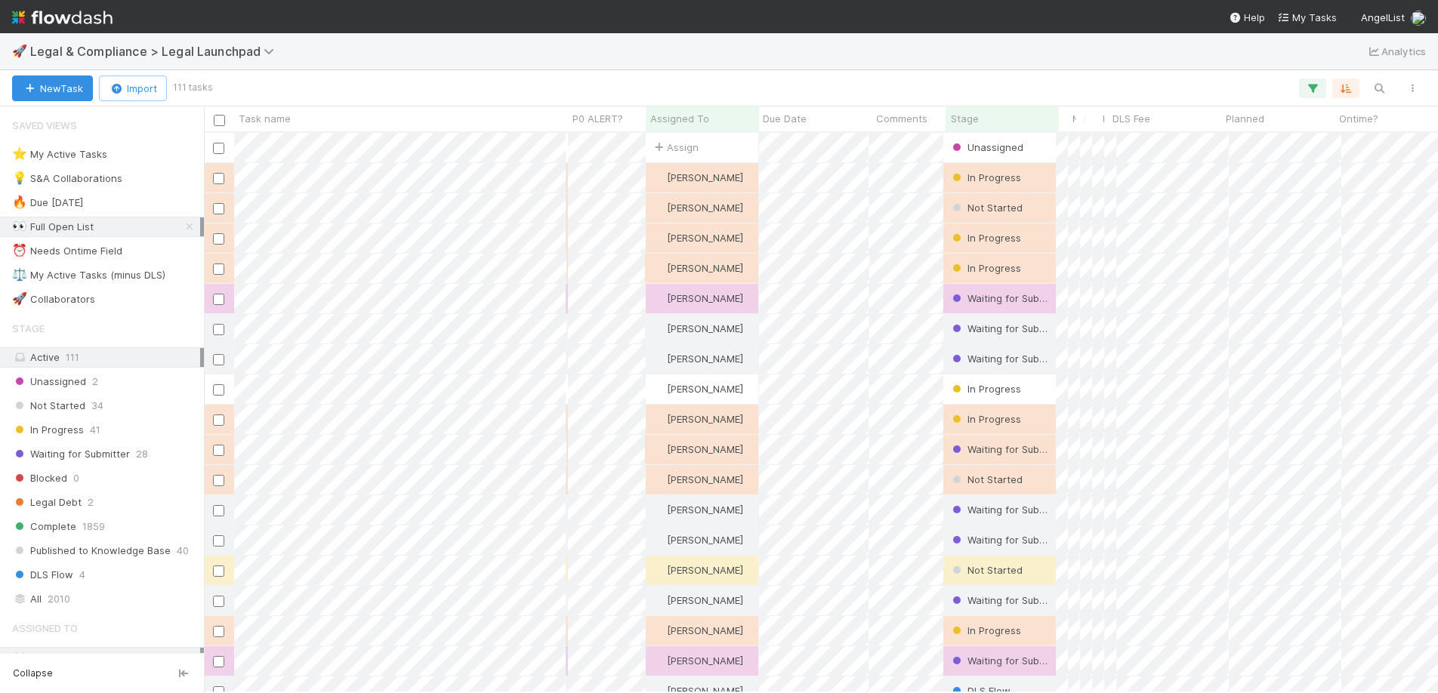
scroll to position [560, 1234]
drag, startPoint x: 190, startPoint y: 226, endPoint x: 119, endPoint y: 350, distance: 143.4
click at [189, 227] on icon at bounding box center [189, 227] width 15 height 10
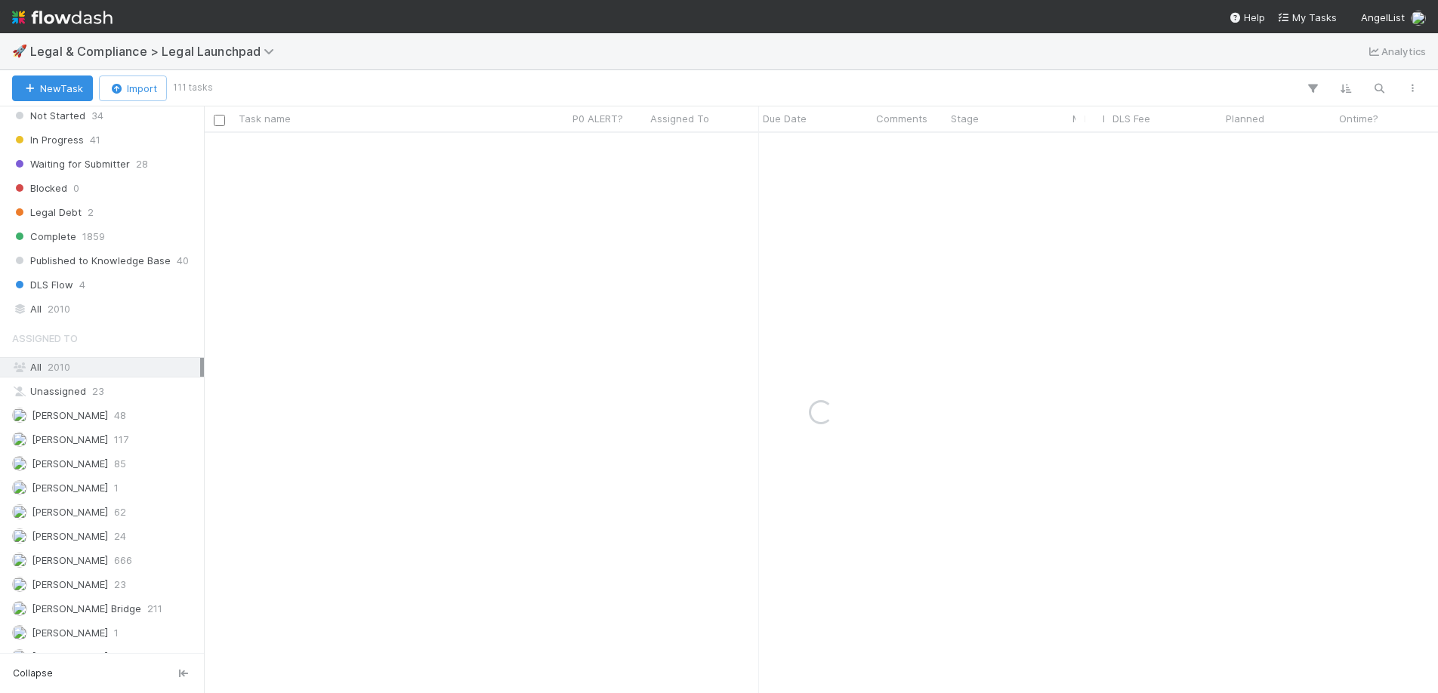
scroll to position [356, 0]
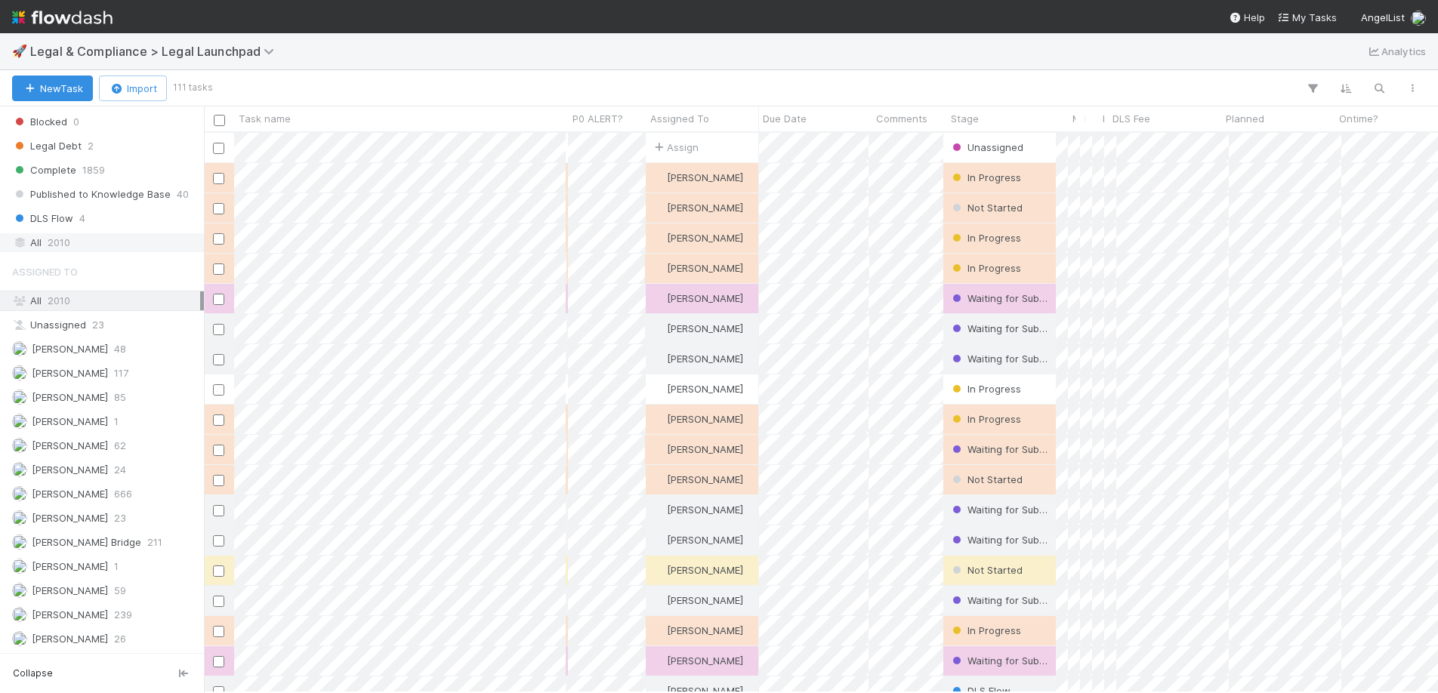
click at [62, 238] on span "2010" at bounding box center [59, 242] width 23 height 19
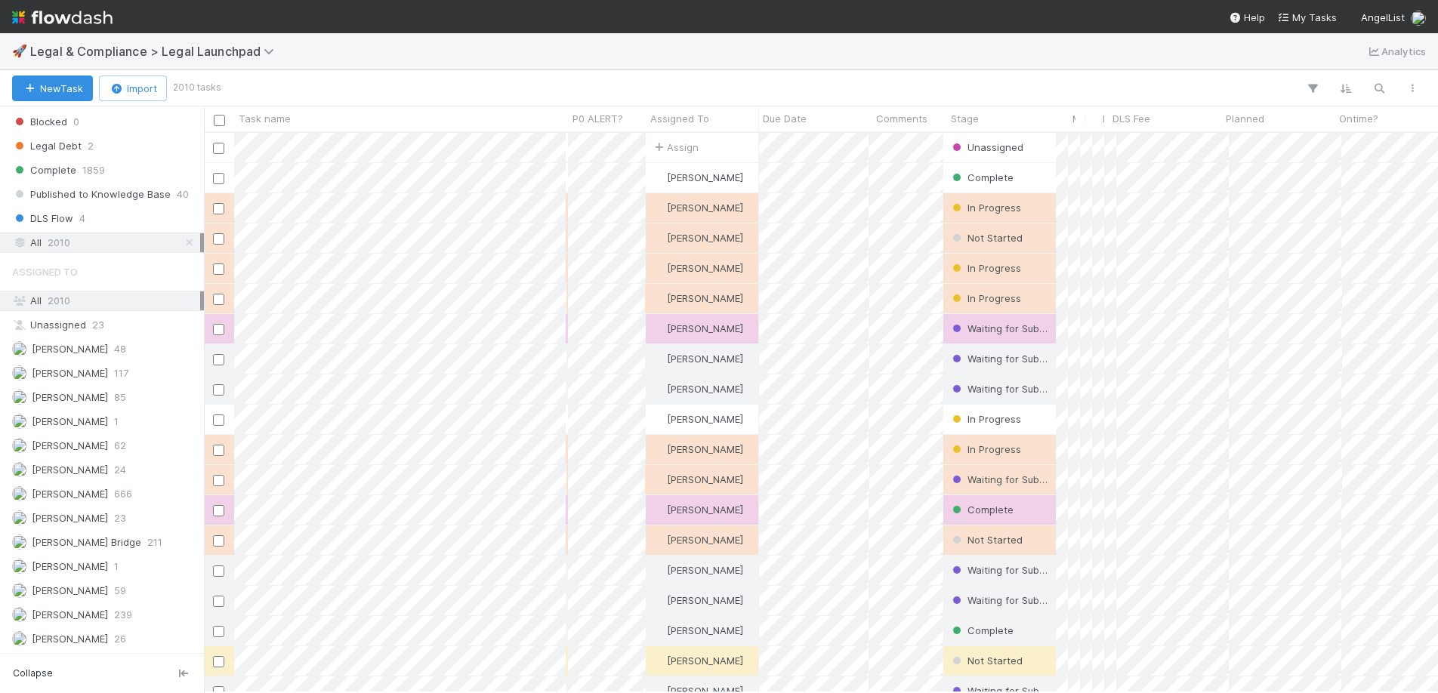
scroll to position [0, 1]
click at [1387, 93] on button "button" at bounding box center [1379, 89] width 27 height 20
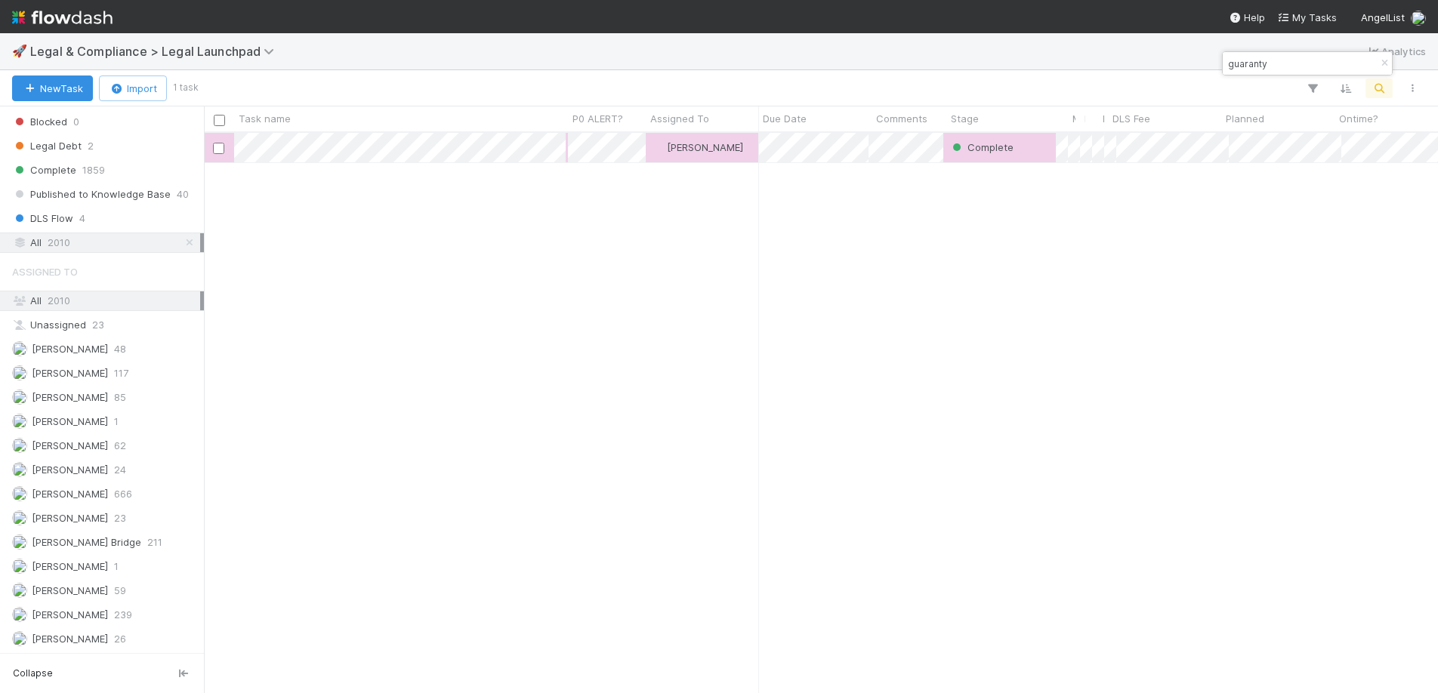
scroll to position [560, 1234]
click at [1258, 59] on input "guaranty" at bounding box center [1300, 63] width 151 height 18
click at [1258, 58] on input "guaranty" at bounding box center [1300, 63] width 151 height 18
click at [1257, 57] on input "guaranty" at bounding box center [1300, 63] width 151 height 18
type input "escrow"
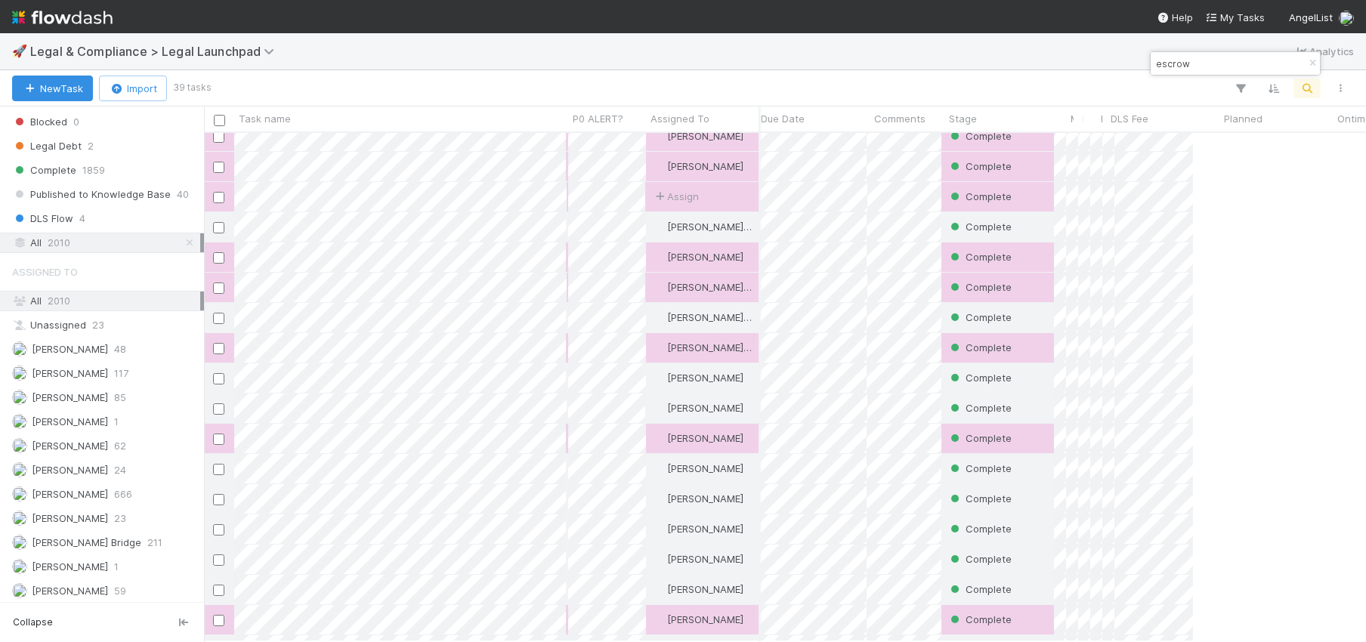
scroll to position [508, 1162]
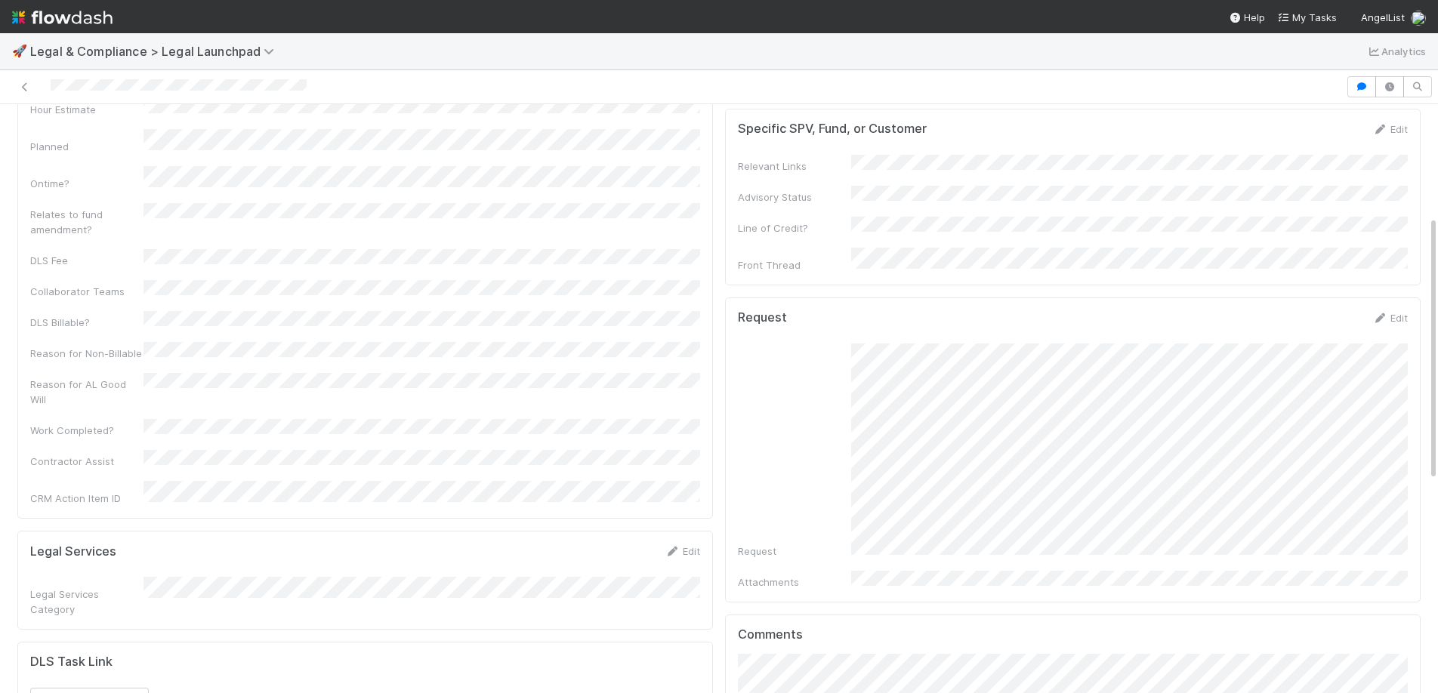
scroll to position [249, 0]
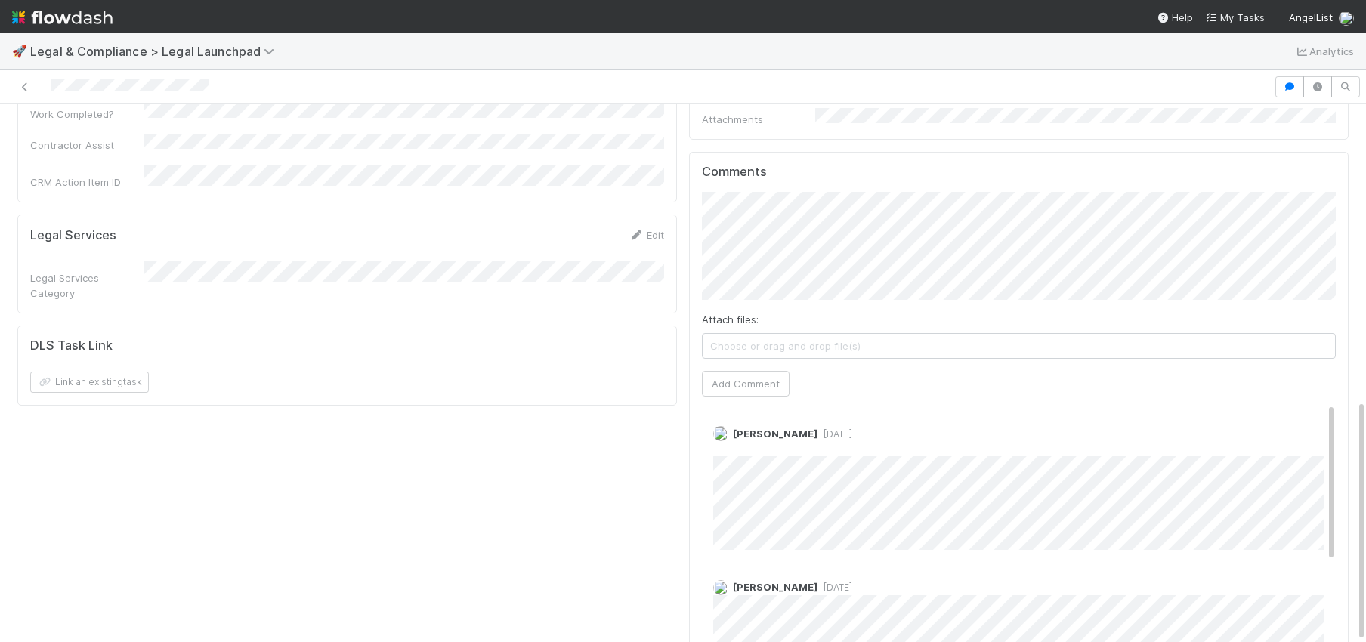
scroll to position [656, 0]
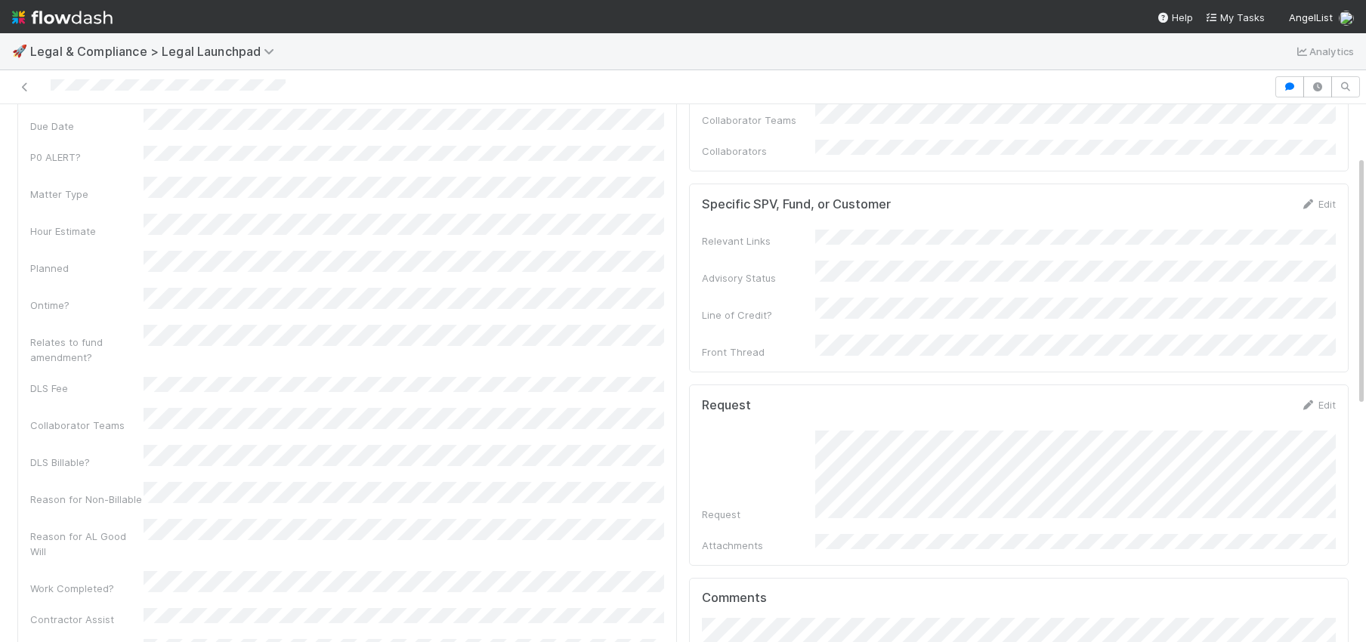
scroll to position [107, 0]
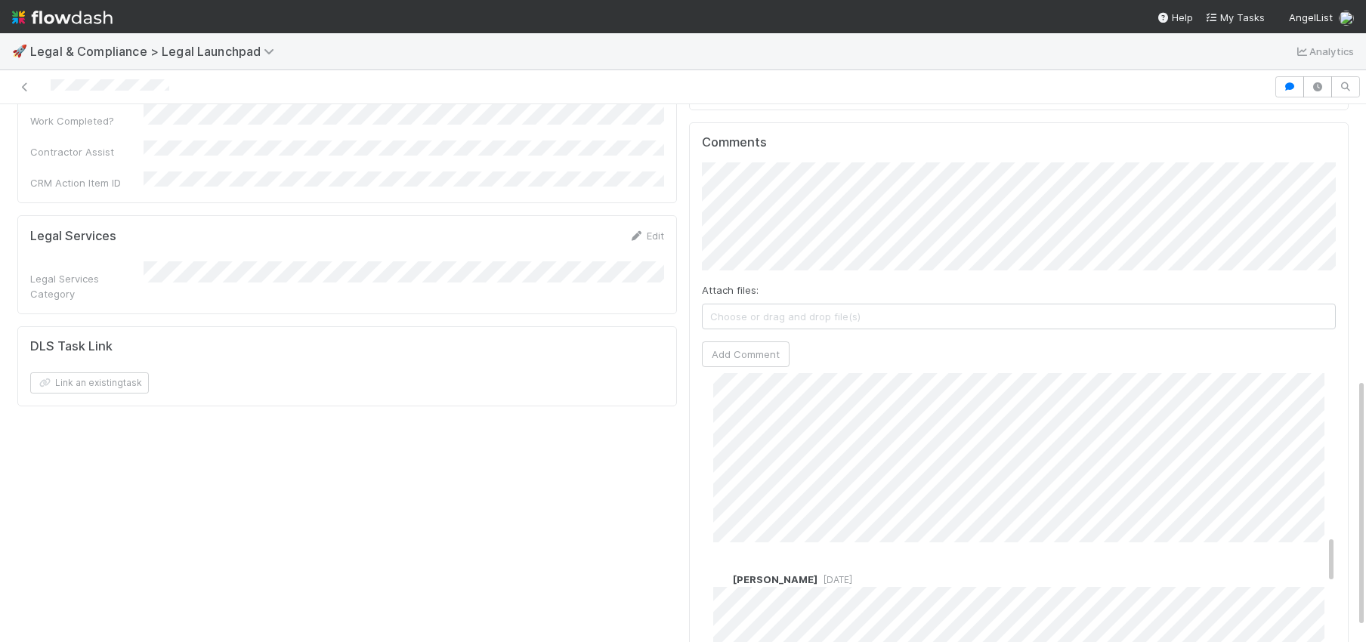
scroll to position [1101, 0]
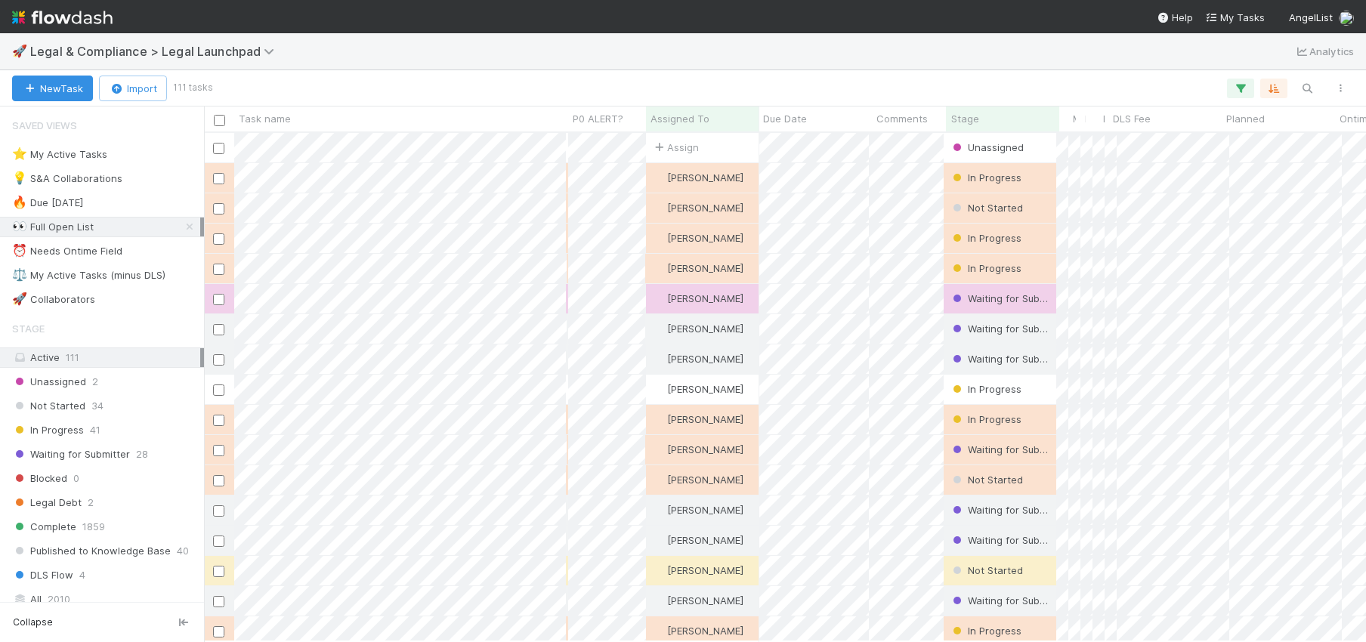
scroll to position [508, 1162]
click at [136, 150] on div "⭐ My Active Tasks 22" at bounding box center [106, 154] width 188 height 19
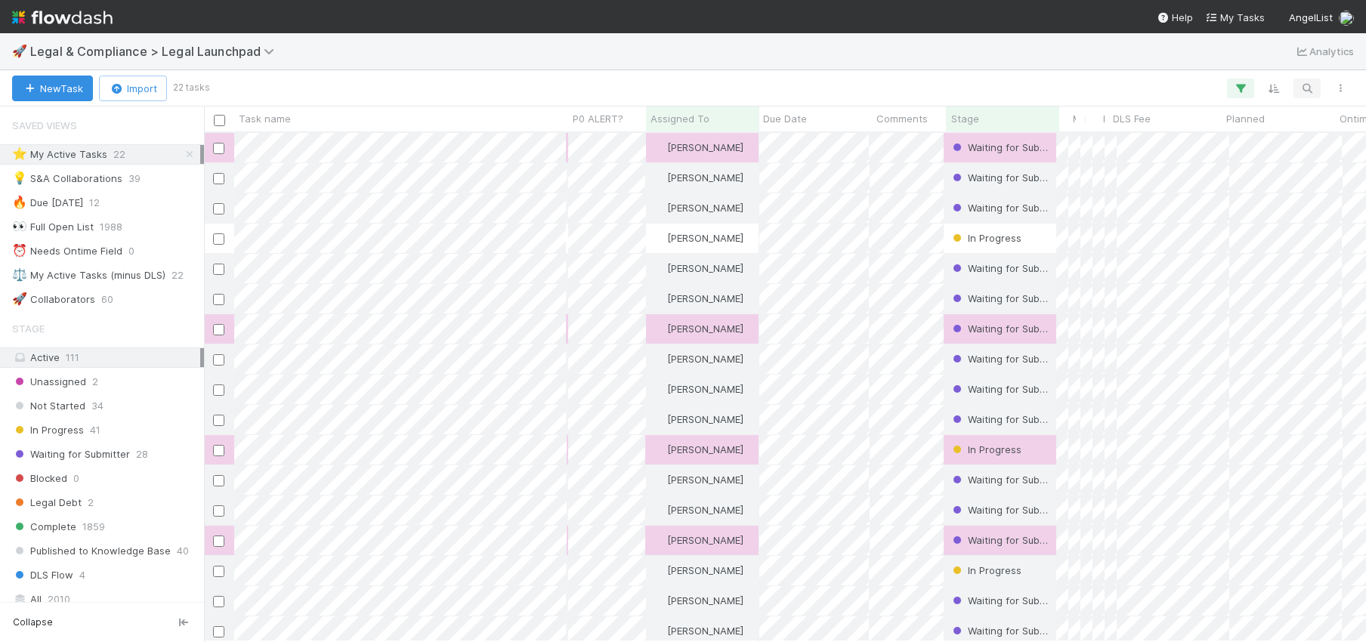
scroll to position [508, 1162]
click at [1303, 93] on icon "button" at bounding box center [1306, 89] width 15 height 14
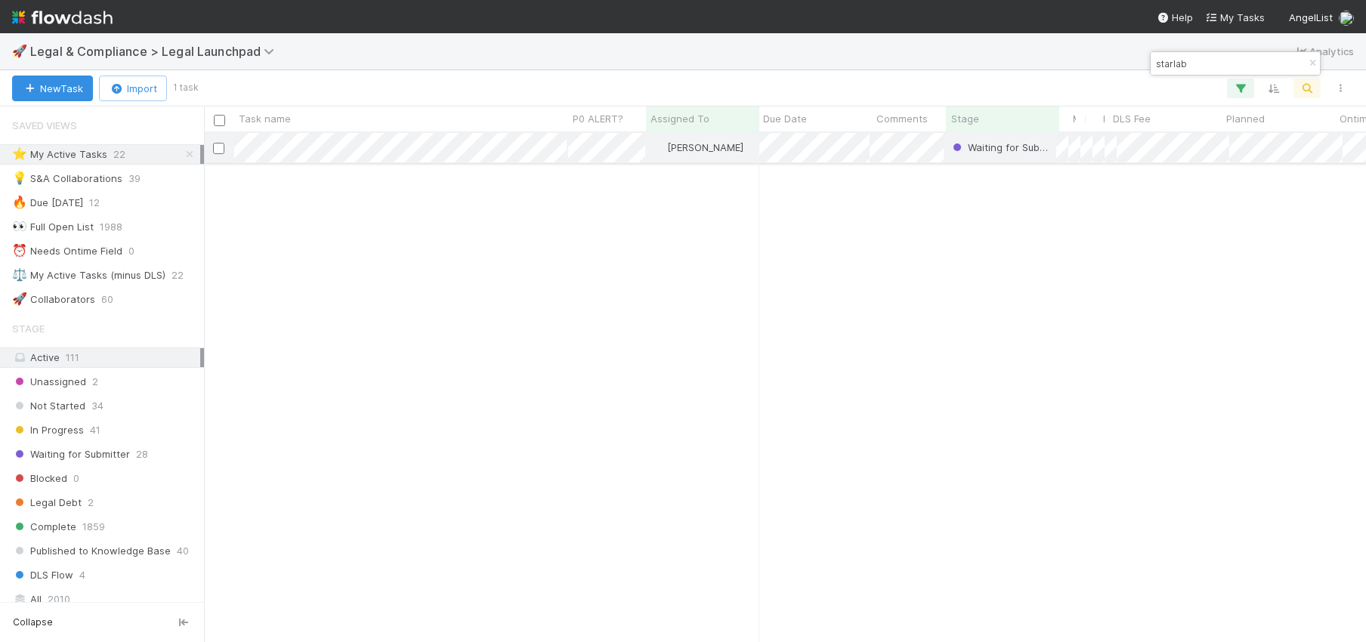
type input "starlab"
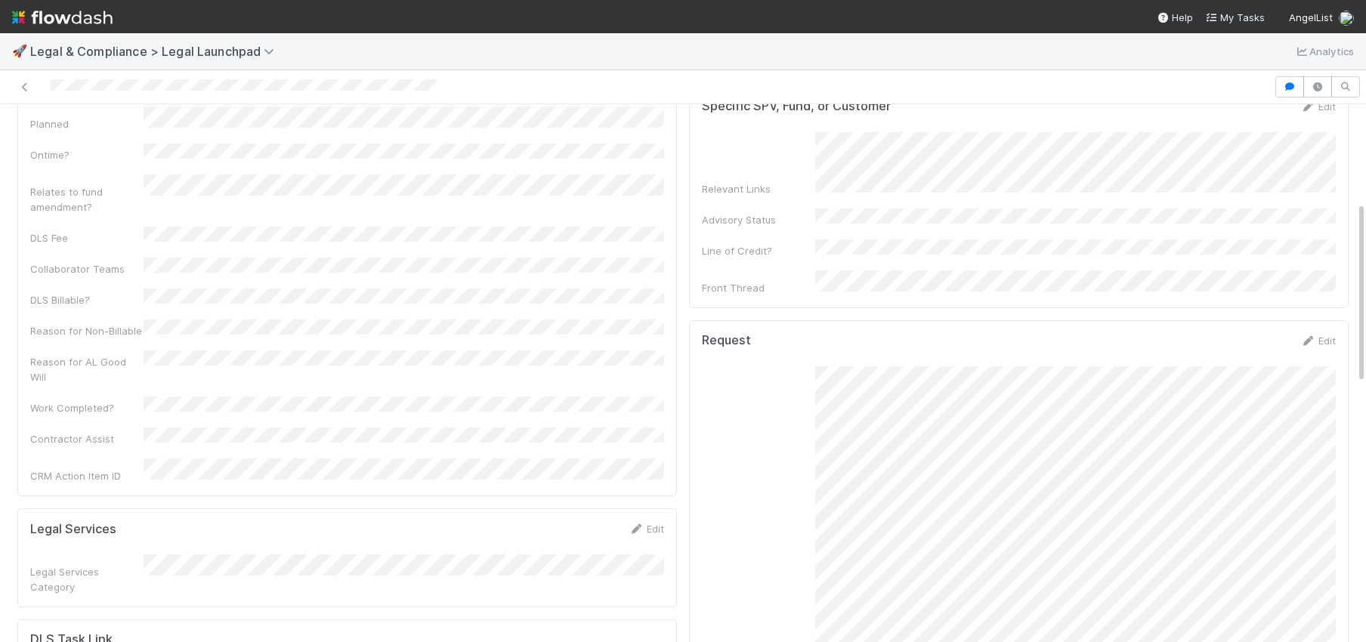
scroll to position [267, 0]
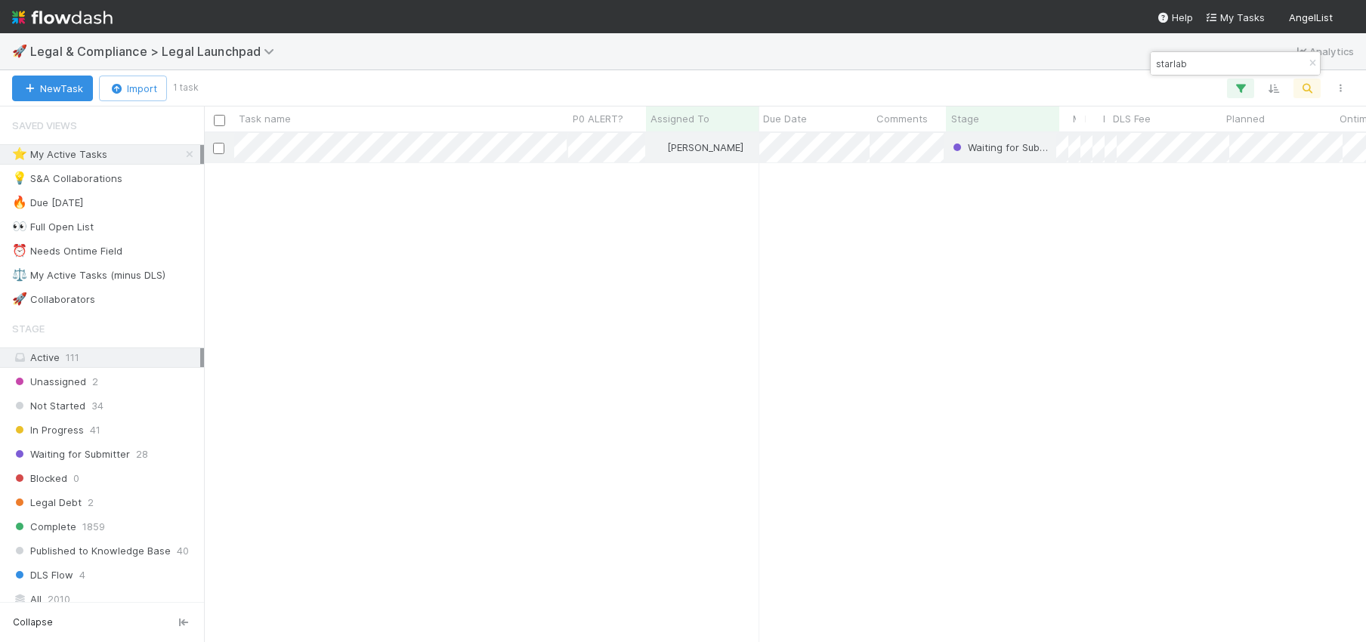
scroll to position [508, 1162]
click at [193, 156] on icon at bounding box center [189, 155] width 15 height 10
click at [115, 150] on span "22" at bounding box center [119, 154] width 12 height 19
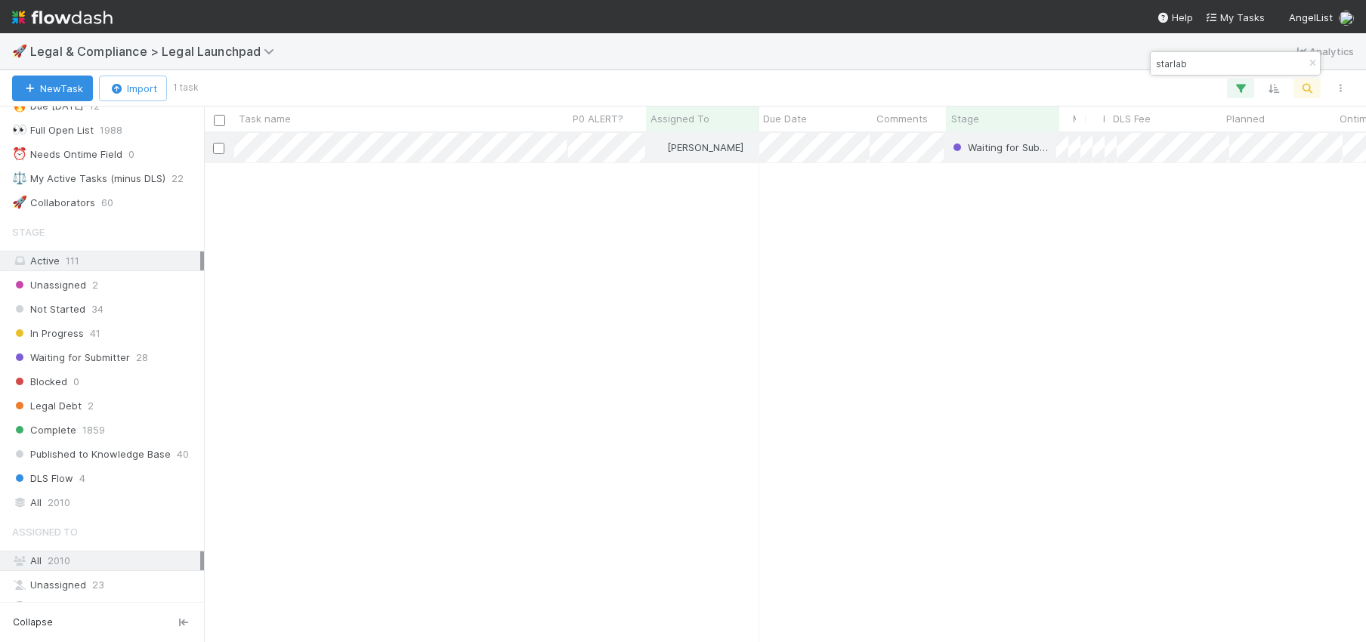
scroll to position [201, 0]
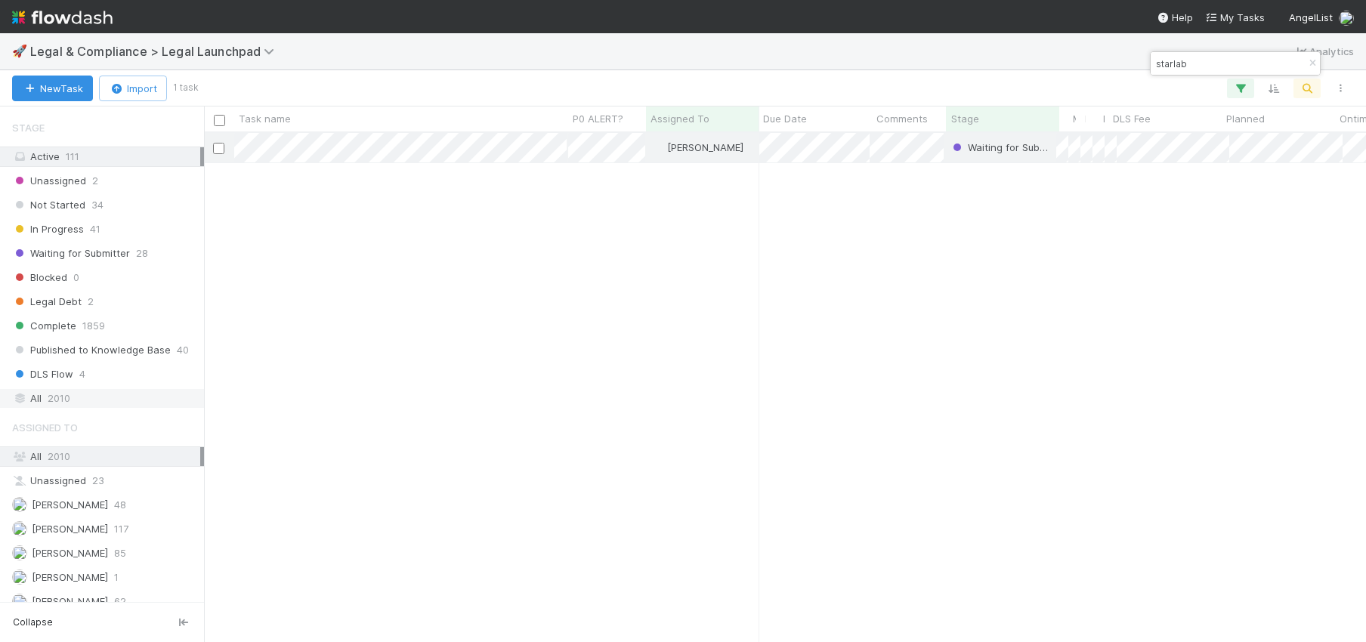
click at [109, 401] on div "All 2010" at bounding box center [106, 398] width 188 height 19
drag, startPoint x: 1316, startPoint y: 59, endPoint x: 1307, endPoint y: 63, distance: 9.5
click at [1316, 59] on icon "button" at bounding box center [1311, 63] width 15 height 9
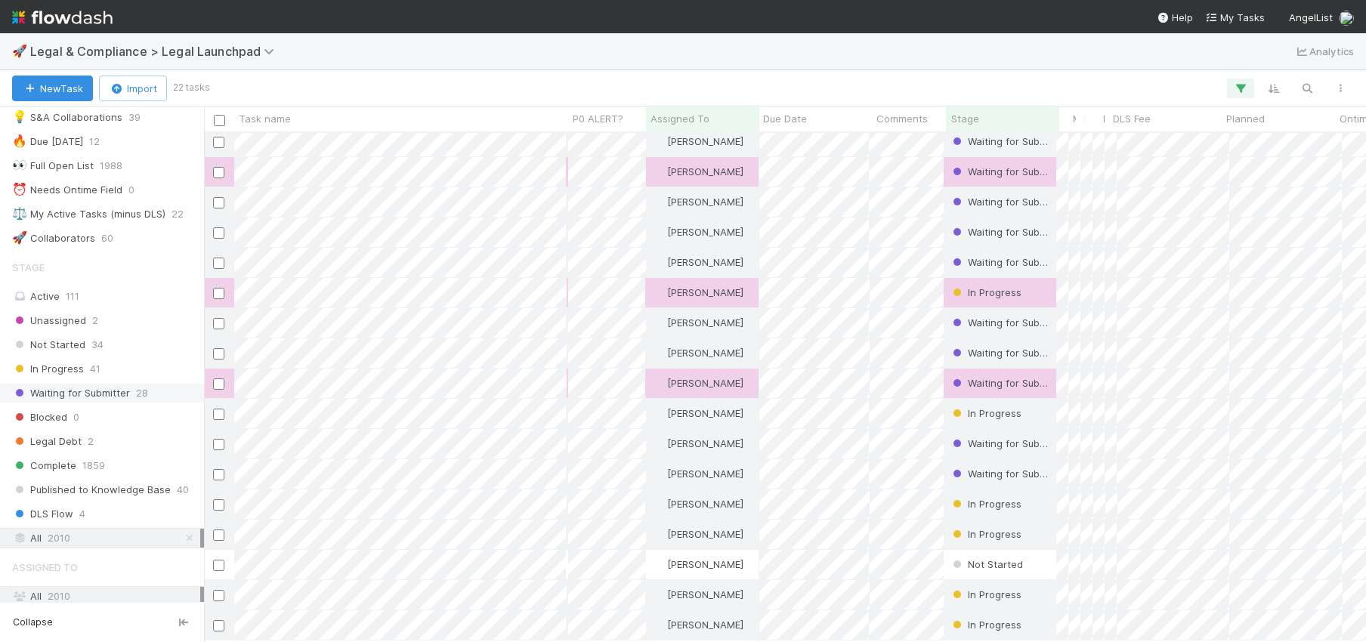
scroll to position [0, 0]
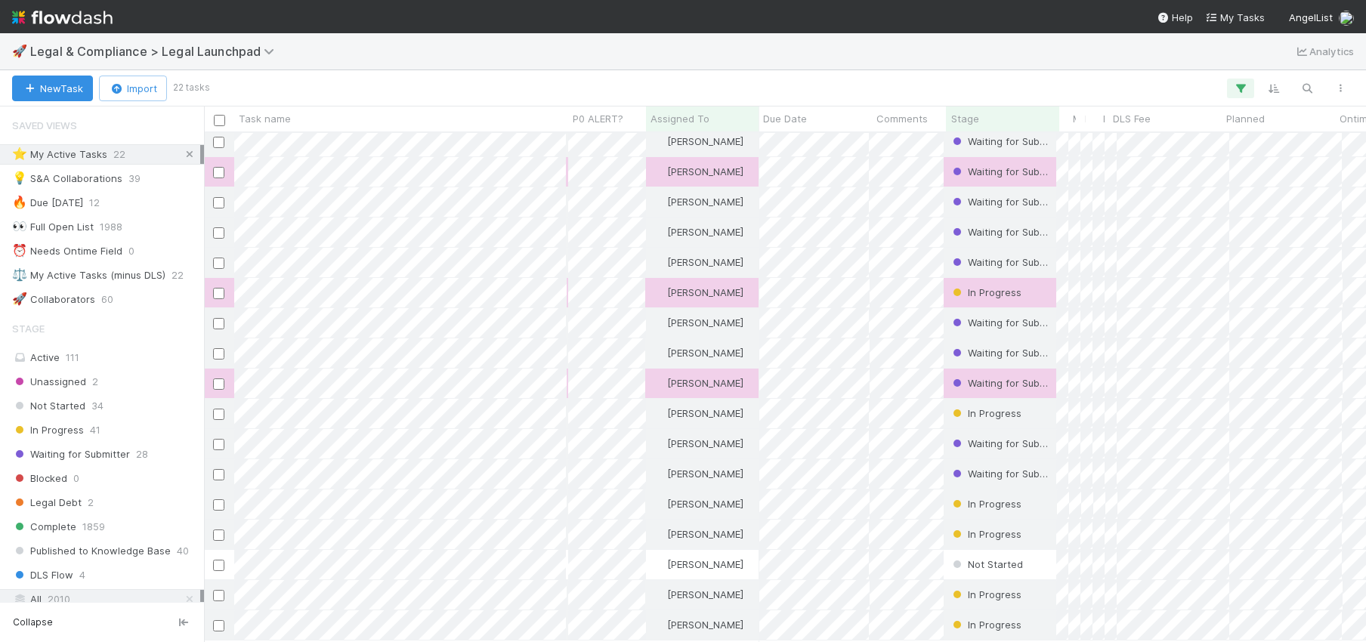
click at [187, 153] on icon at bounding box center [189, 155] width 15 height 10
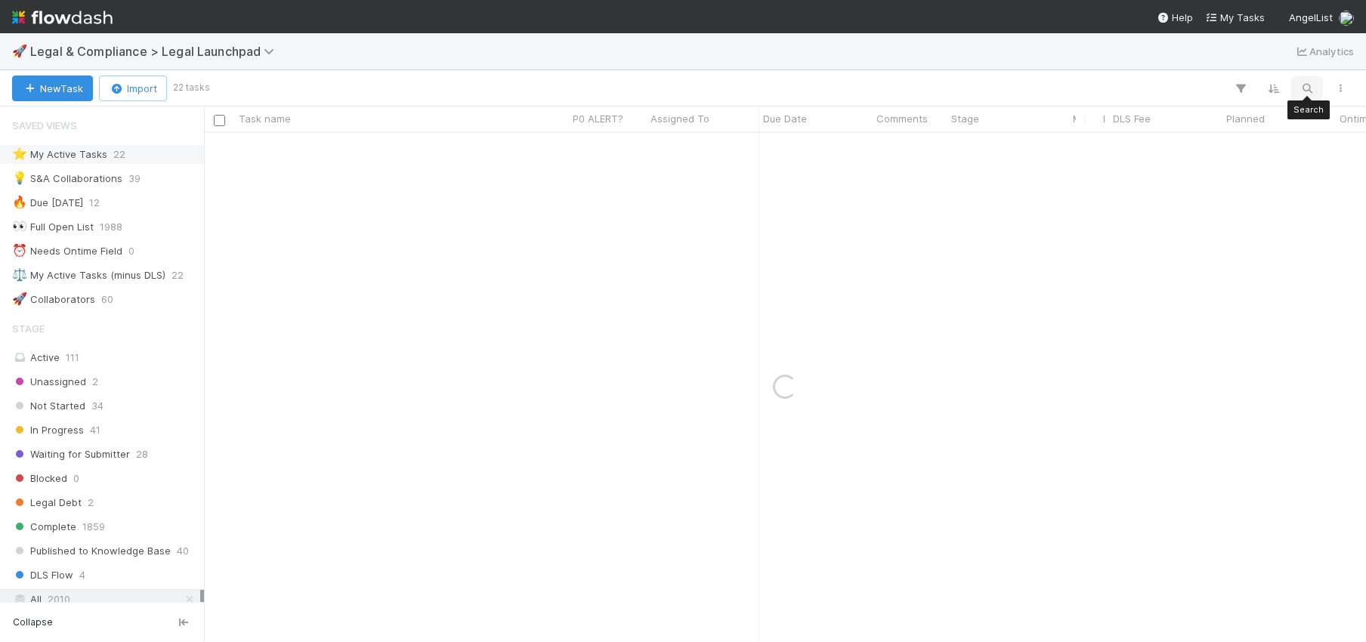
click at [1308, 79] on button "button" at bounding box center [1306, 89] width 27 height 20
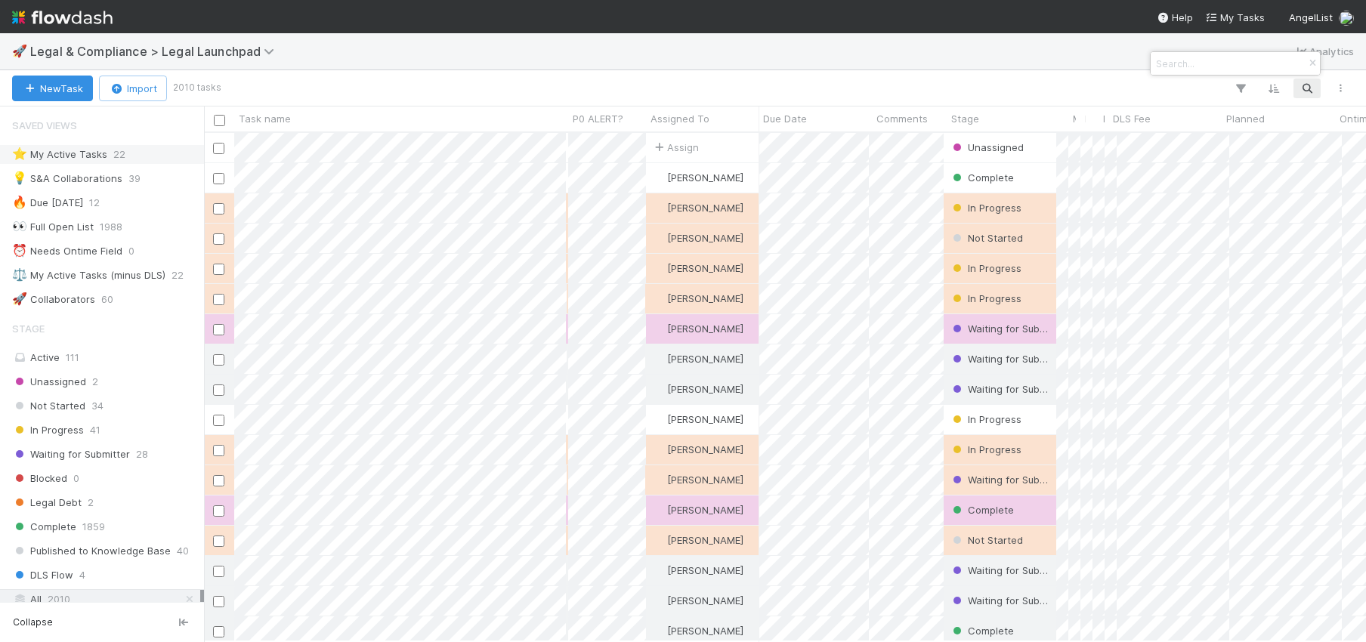
scroll to position [508, 1162]
type input "amendment"
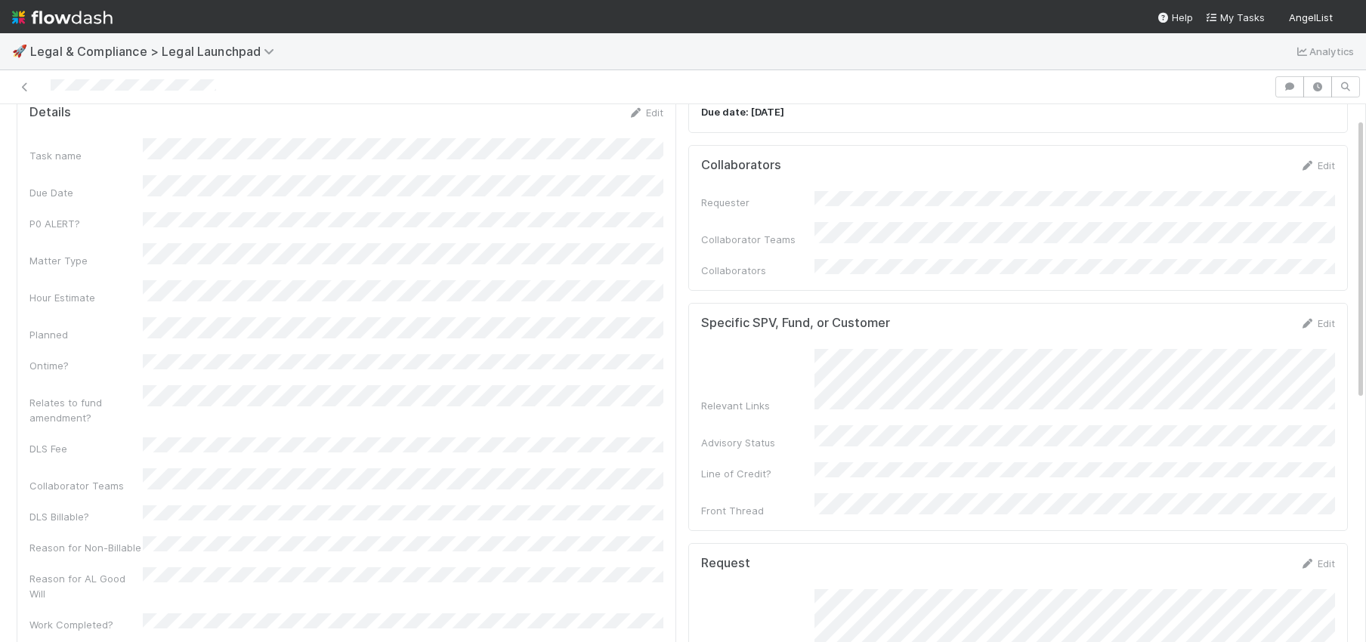
scroll to position [144, 0]
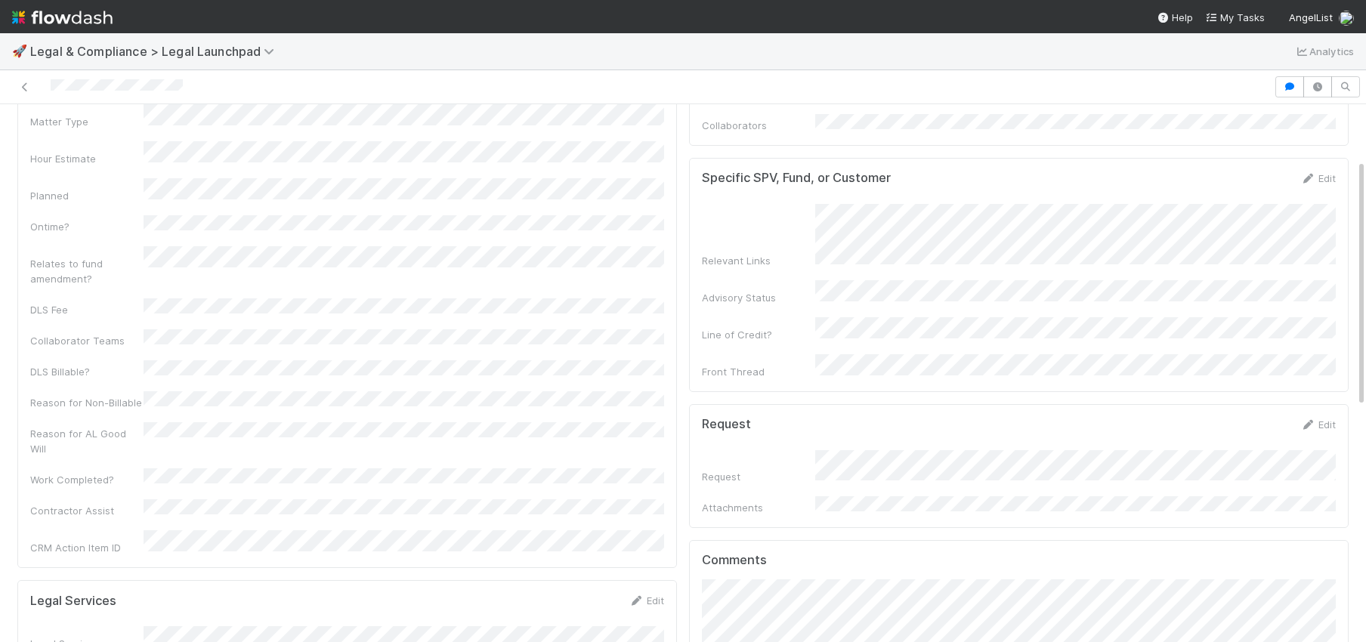
scroll to position [259, 0]
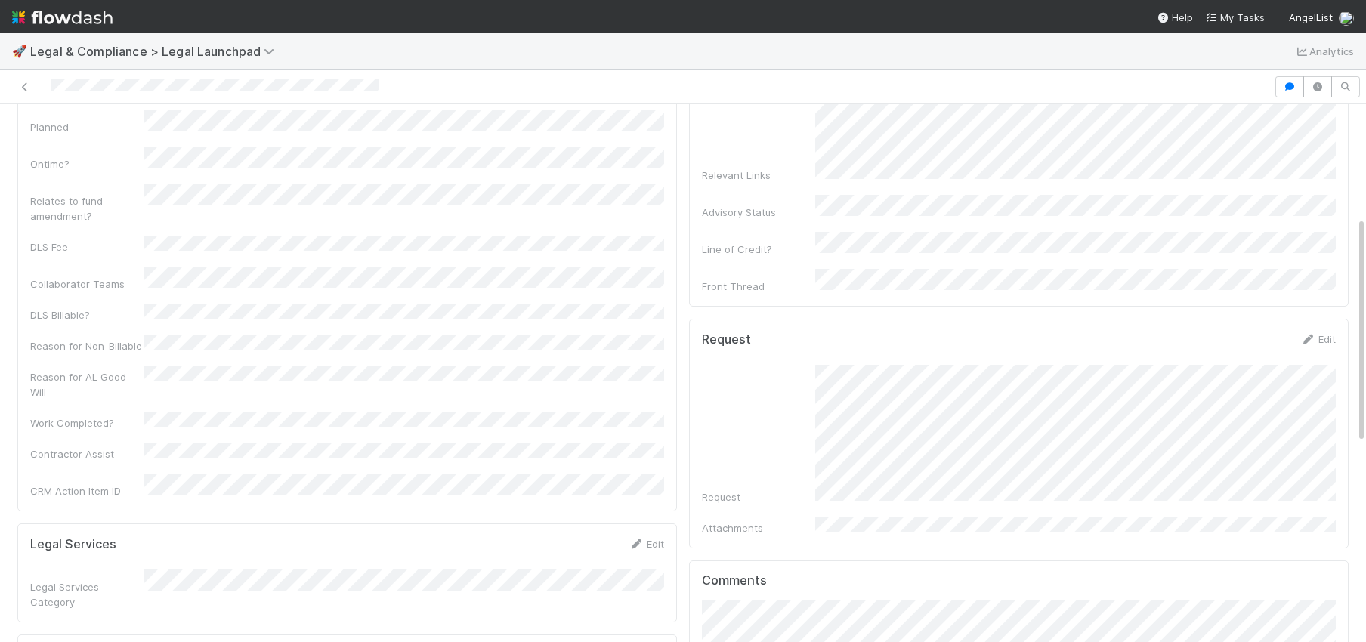
scroll to position [267, 0]
